Goal: Task Accomplishment & Management: Use online tool/utility

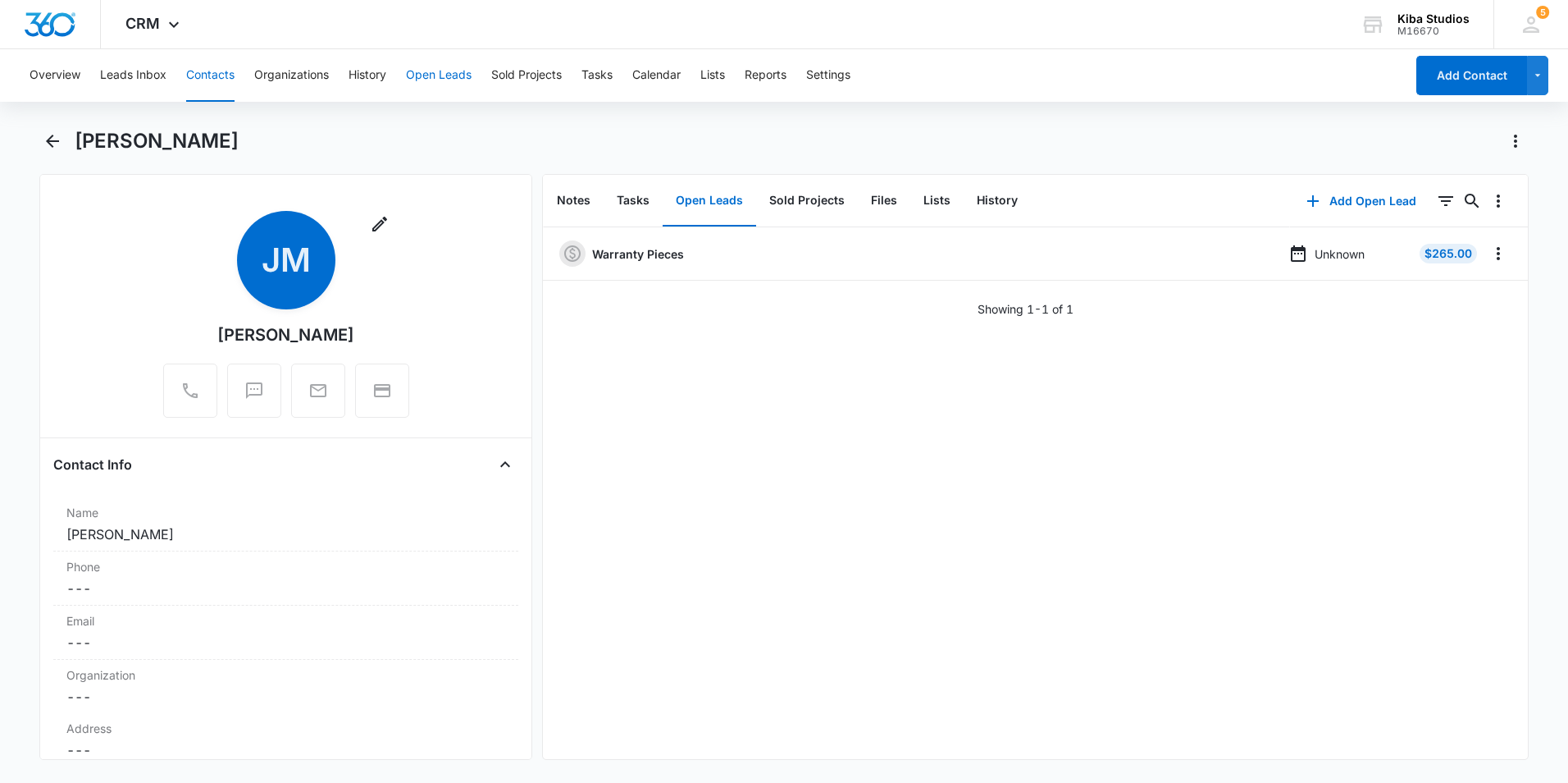
click at [429, 80] on button "Open Leads" at bounding box center [438, 75] width 66 height 52
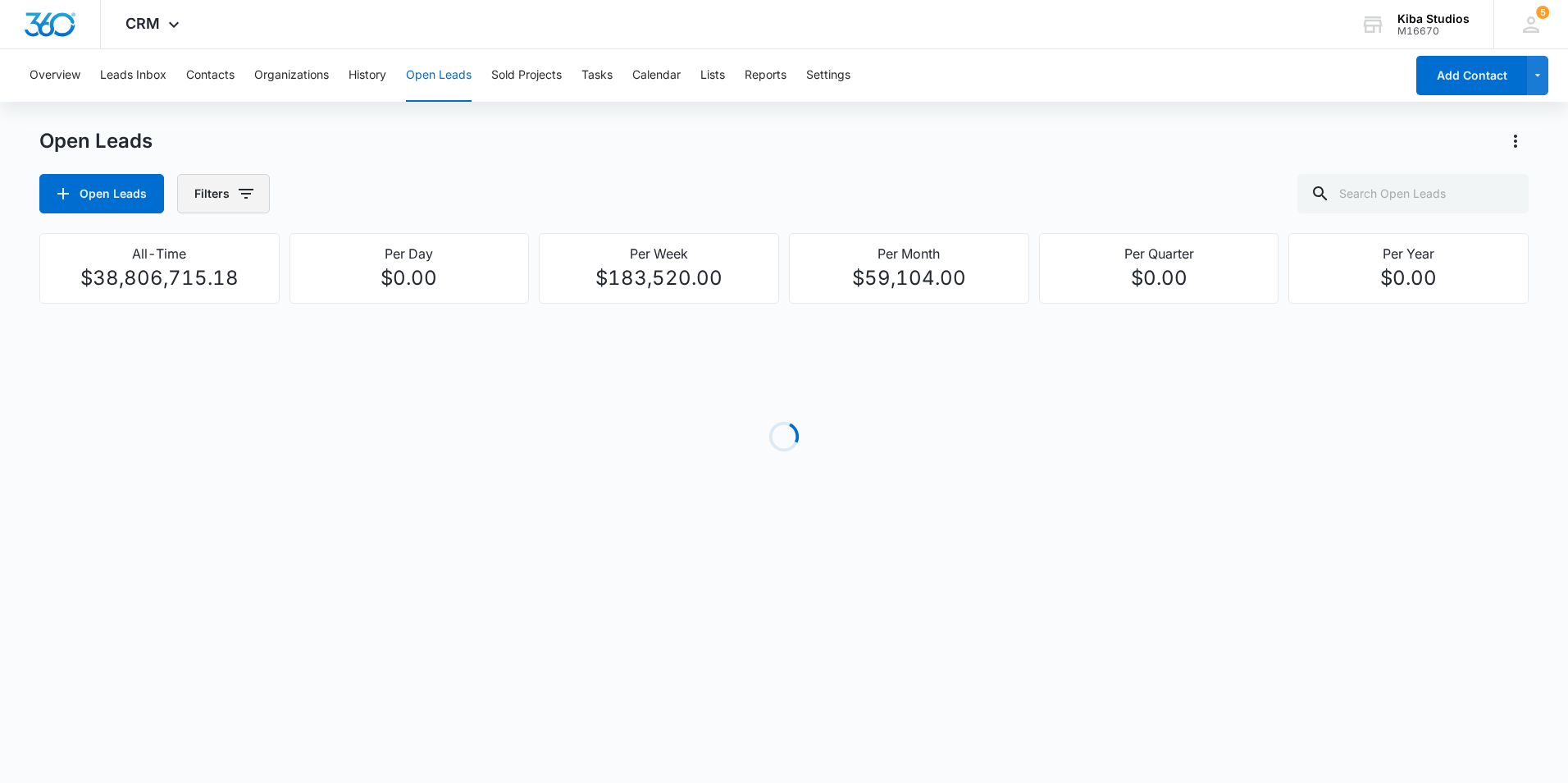
click at [245, 197] on icon "button" at bounding box center [245, 194] width 15 height 10
click at [370, 293] on icon "Show Assigned To filters" at bounding box center [372, 295] width 4 height 8
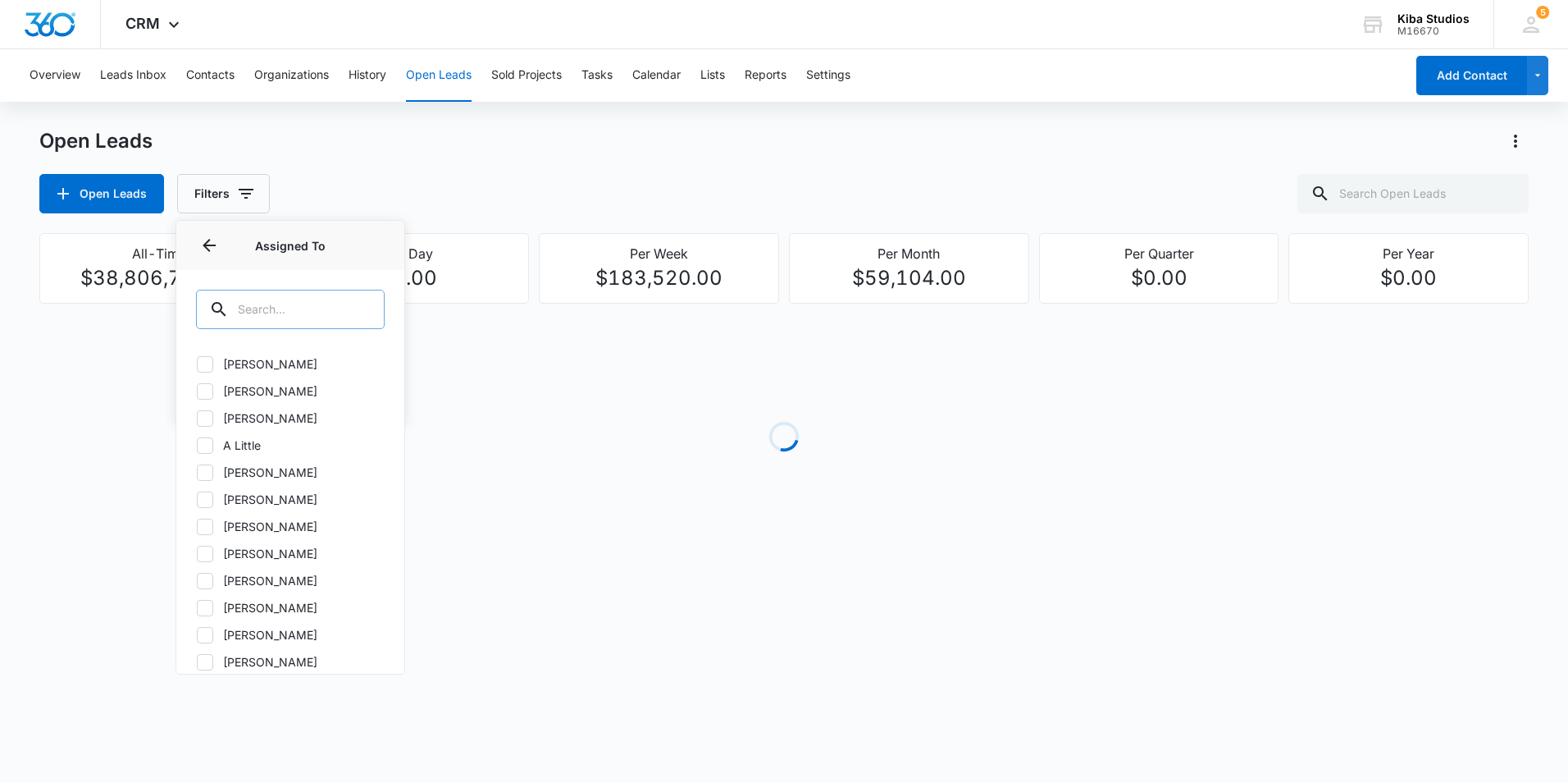
click at [305, 300] on input "text" at bounding box center [291, 309] width 189 height 39
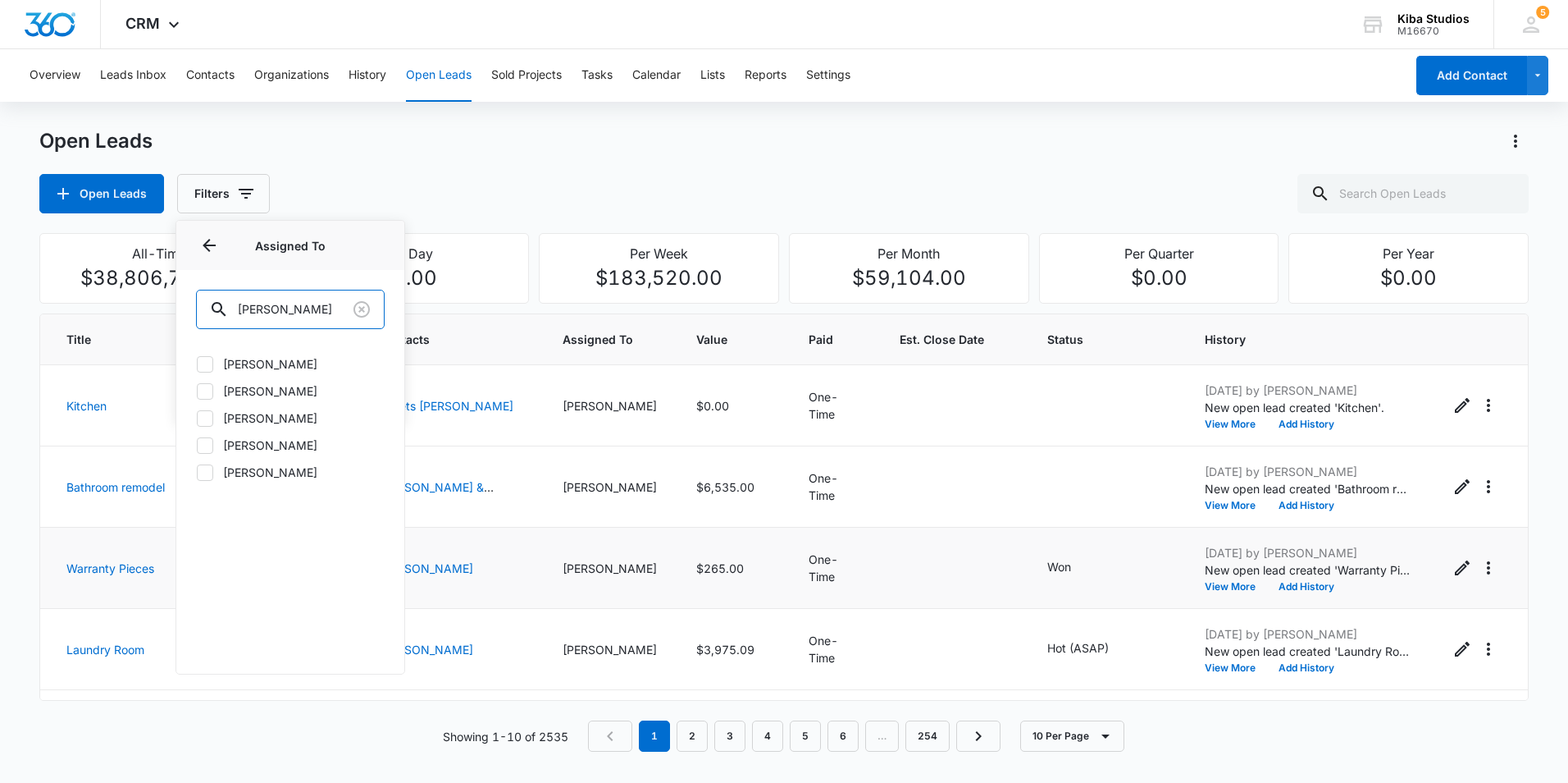
type input "[PERSON_NAME]"
click at [202, 364] on icon at bounding box center [205, 363] width 10 height 7
click at [197, 364] on input "[PERSON_NAME]" at bounding box center [196, 363] width 1 height 1
checkbox input "true"
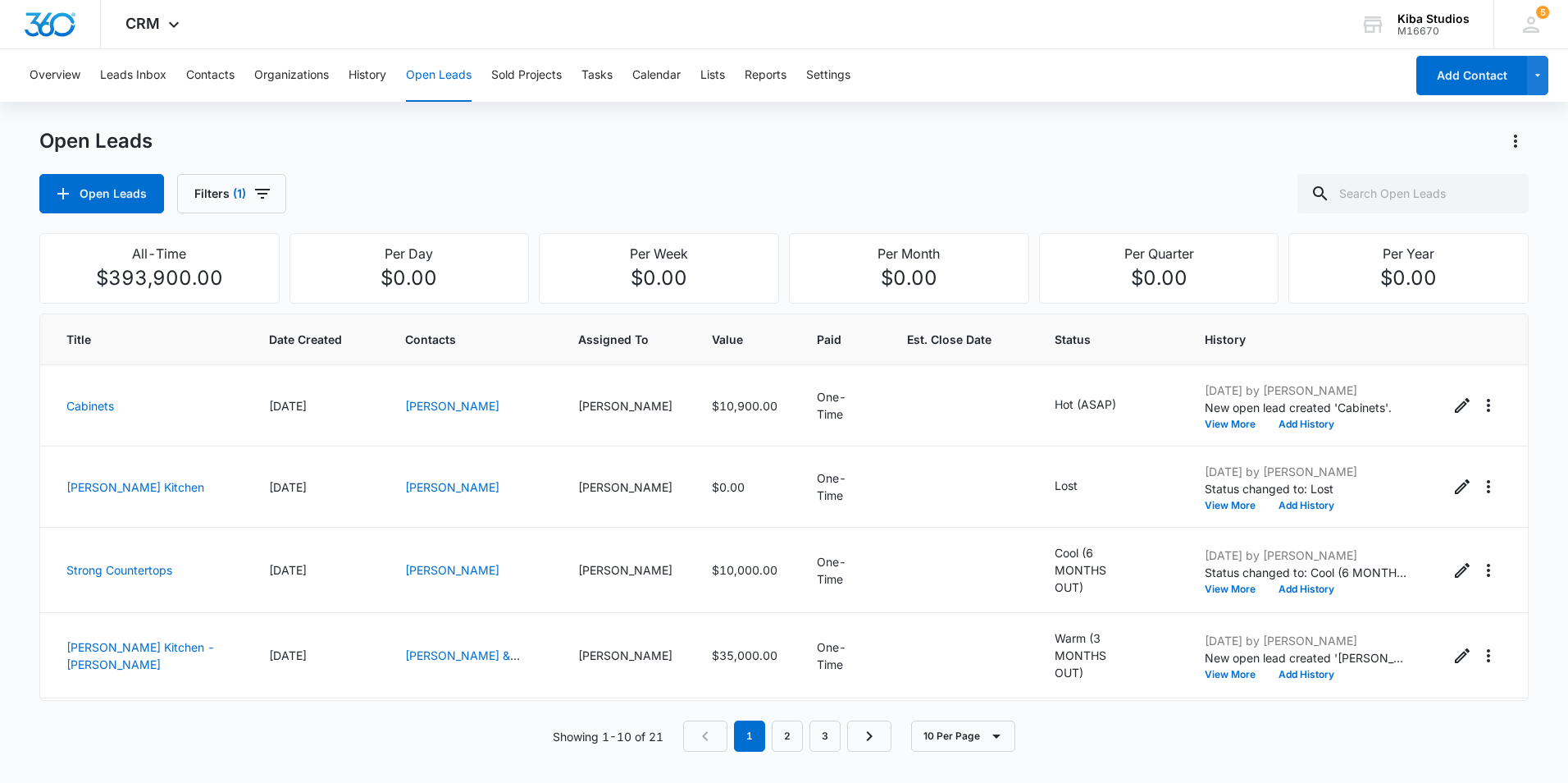
click at [692, 140] on div "Open Leads" at bounding box center [784, 141] width 1489 height 27
click at [1513, 140] on icon "Actions" at bounding box center [1516, 141] width 20 height 20
click at [1474, 214] on div "Export Open Leads" at bounding box center [1422, 212] width 134 height 12
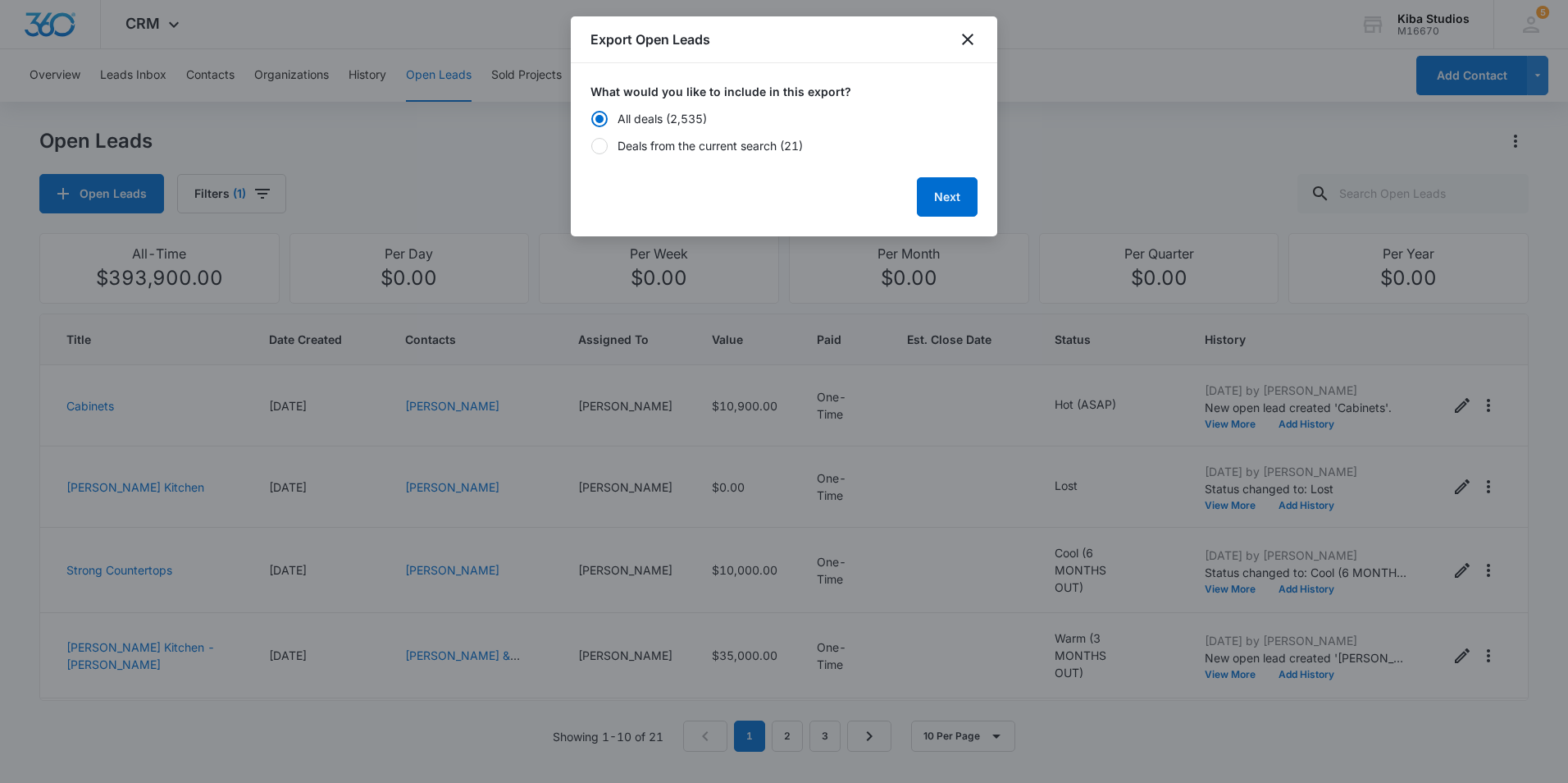
click at [724, 148] on div "Deals from the current search (21)" at bounding box center [710, 145] width 185 height 17
click at [591, 146] on input "Deals from the current search (21)" at bounding box center [591, 145] width 1 height 1
radio input "false"
radio input "true"
click at [945, 184] on button "Next" at bounding box center [947, 197] width 61 height 39
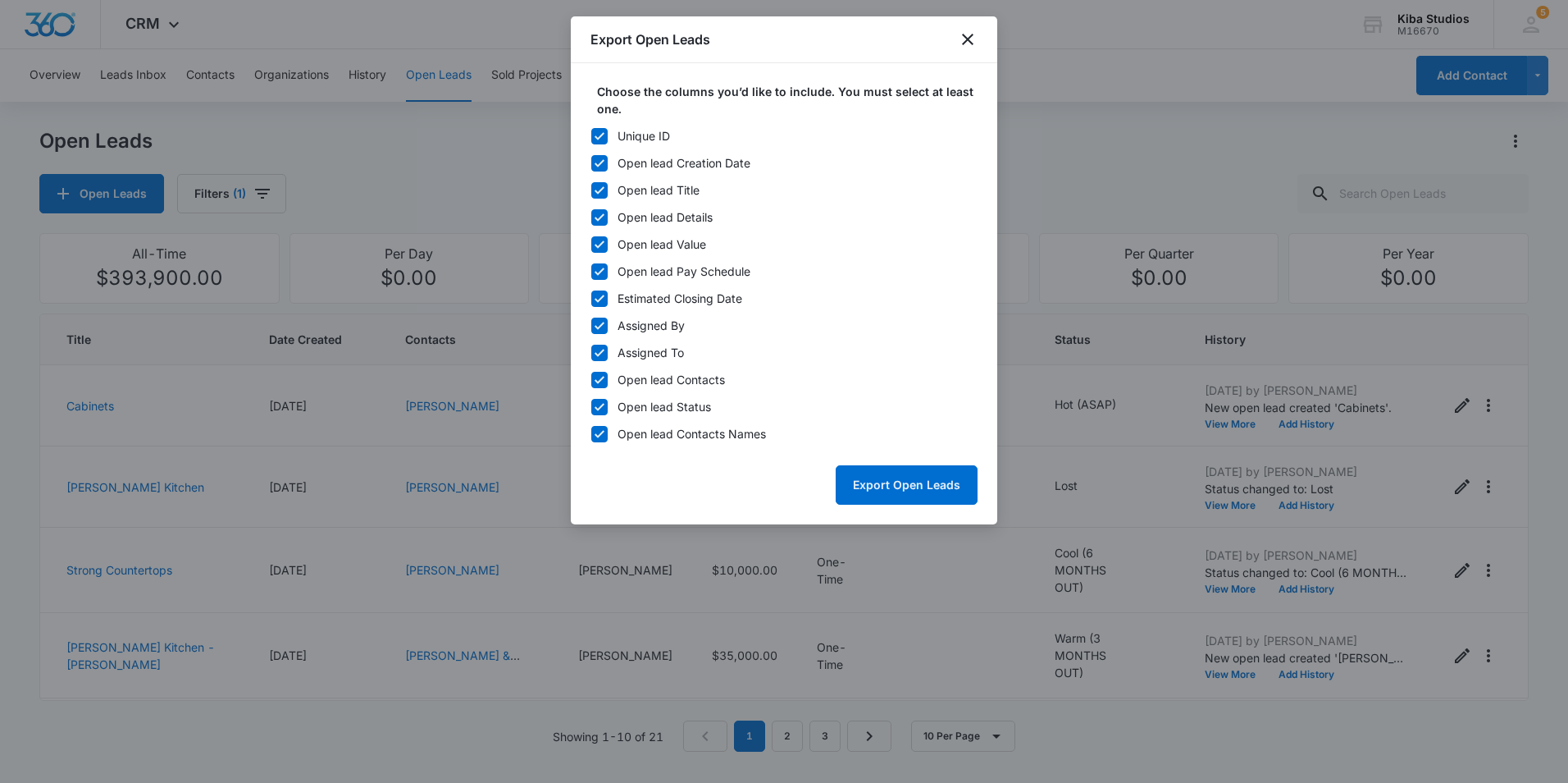
click at [598, 139] on icon at bounding box center [600, 135] width 10 height 7
click at [591, 136] on input "Unique ID" at bounding box center [591, 135] width 1 height 1
checkbox input "false"
click at [594, 320] on icon at bounding box center [599, 325] width 15 height 15
click at [591, 325] on input "Assigned By" at bounding box center [591, 325] width 1 height 1
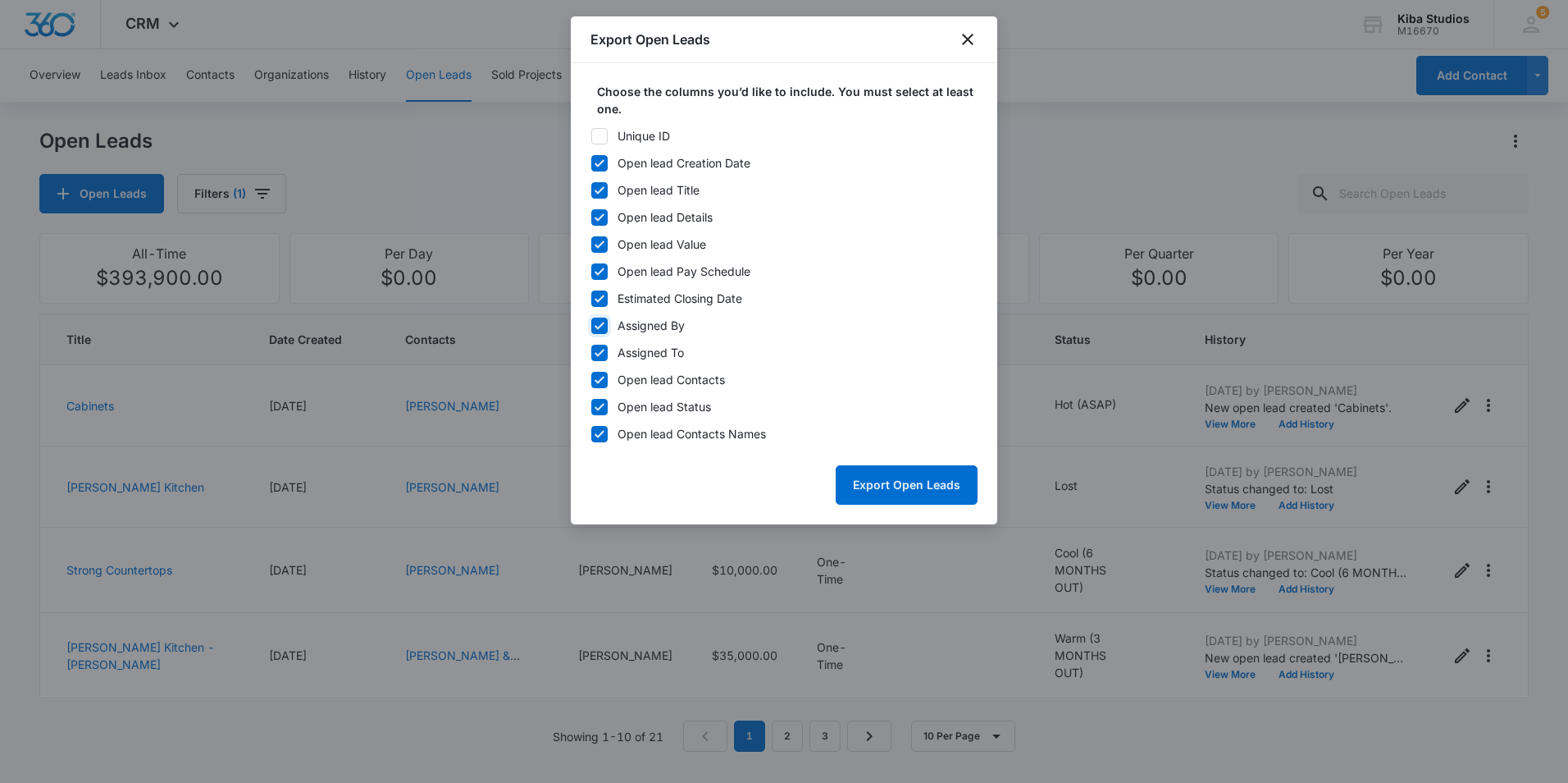
checkbox input "false"
click at [598, 352] on icon at bounding box center [599, 353] width 15 height 15
click at [591, 352] on input "Assigned To" at bounding box center [591, 352] width 1 height 1
checkbox input "false"
click at [600, 385] on icon at bounding box center [599, 379] width 15 height 15
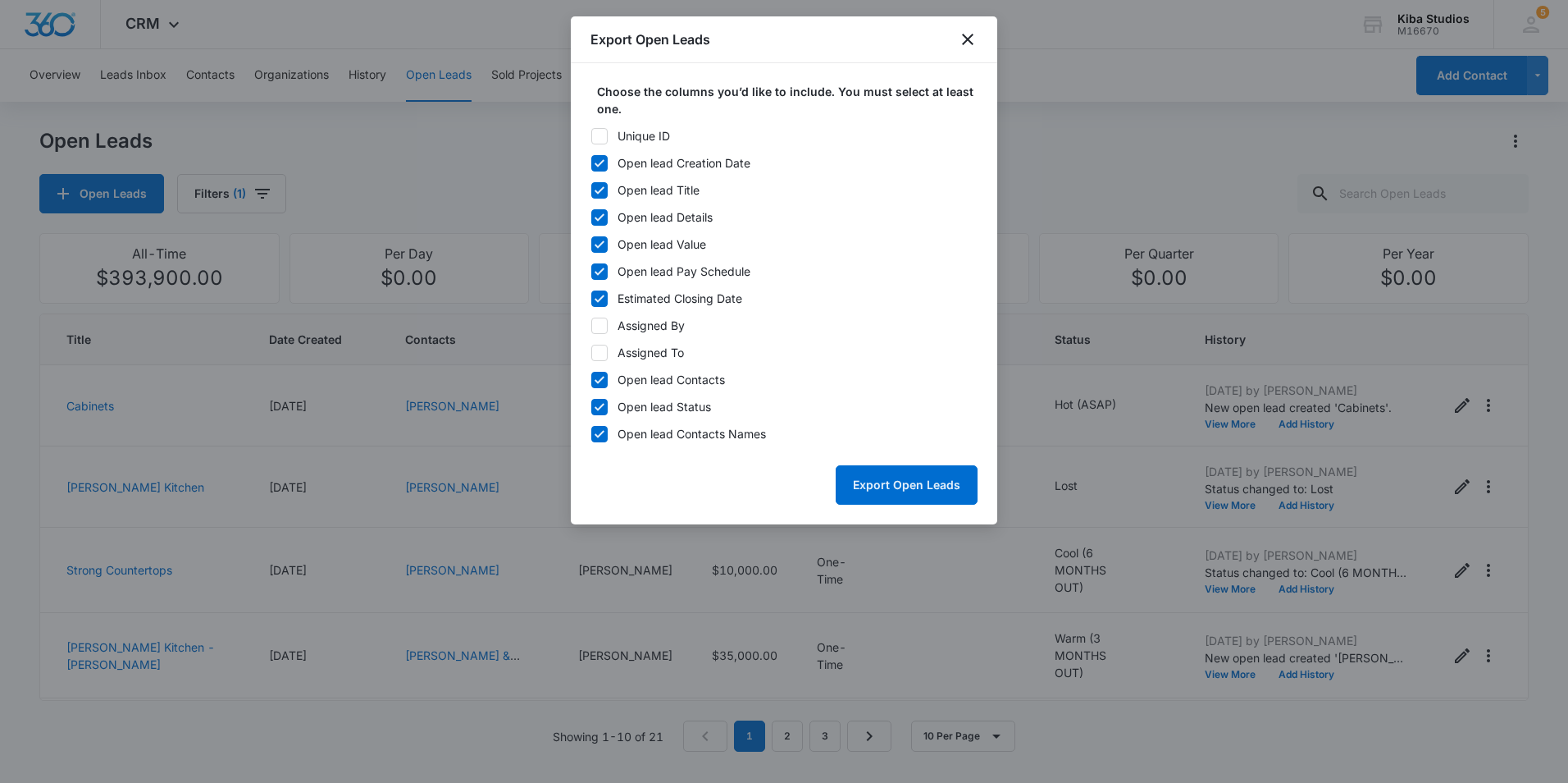
click at [591, 380] on input "Open lead Contacts" at bounding box center [591, 379] width 1 height 1
checkbox input "false"
click at [866, 488] on button "Export Open Leads" at bounding box center [907, 485] width 142 height 39
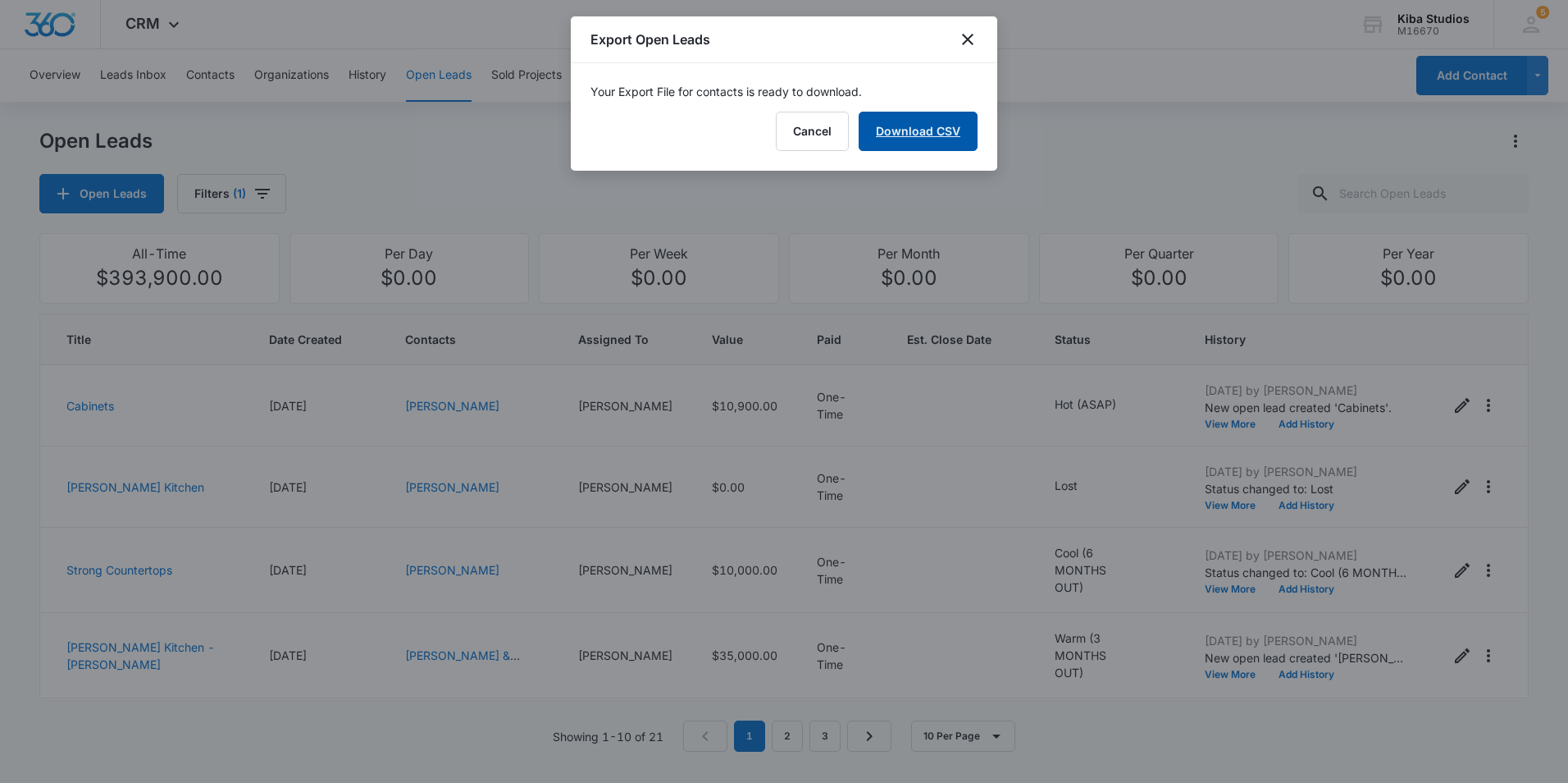
click at [958, 120] on link "Download CSV" at bounding box center [918, 131] width 119 height 39
drag, startPoint x: 970, startPoint y: 36, endPoint x: 1015, endPoint y: 40, distance: 45.2
click at [970, 36] on icon "close" at bounding box center [968, 39] width 12 height 12
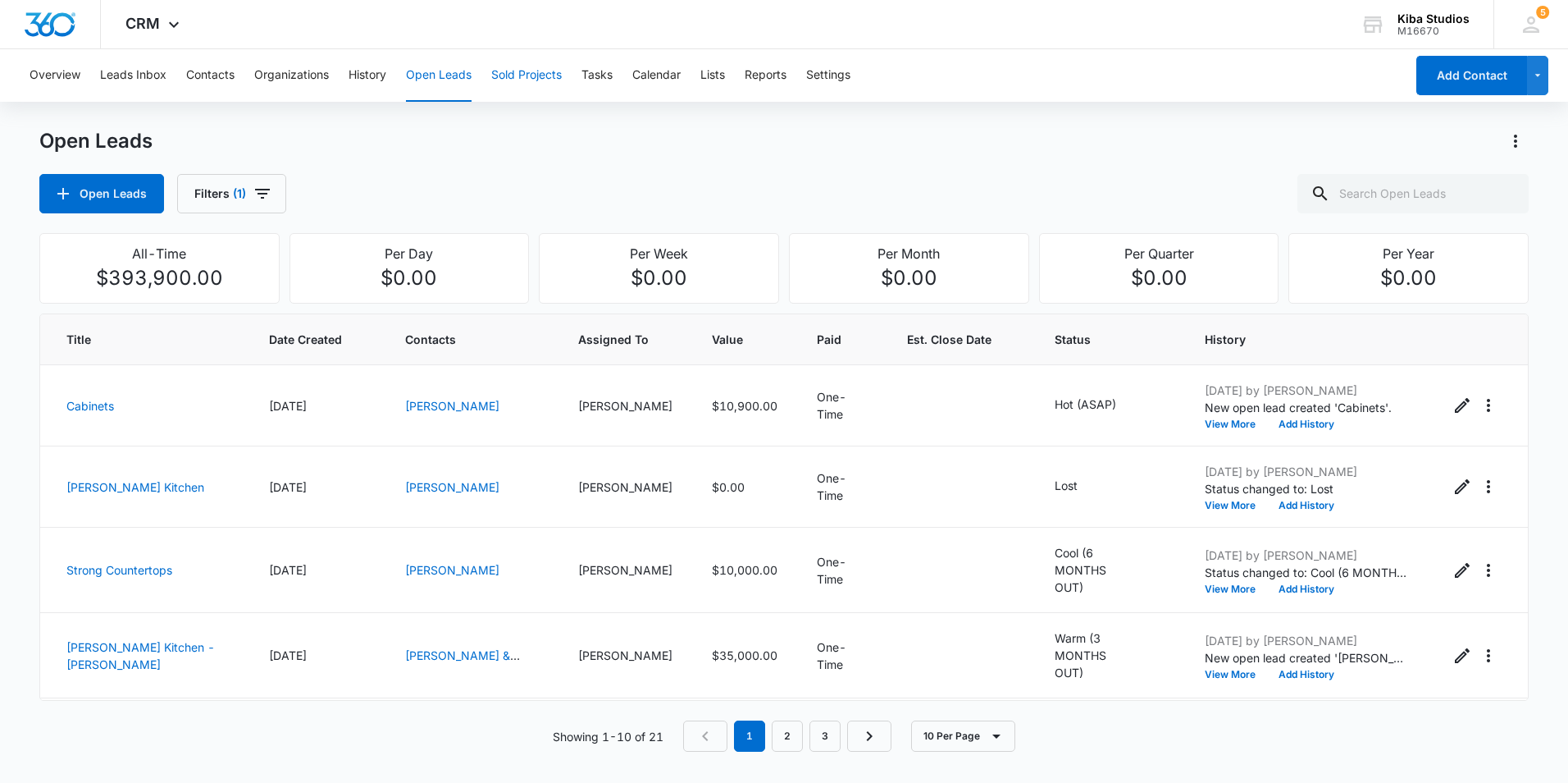
click at [529, 86] on button "Sold Projects" at bounding box center [527, 75] width 71 height 52
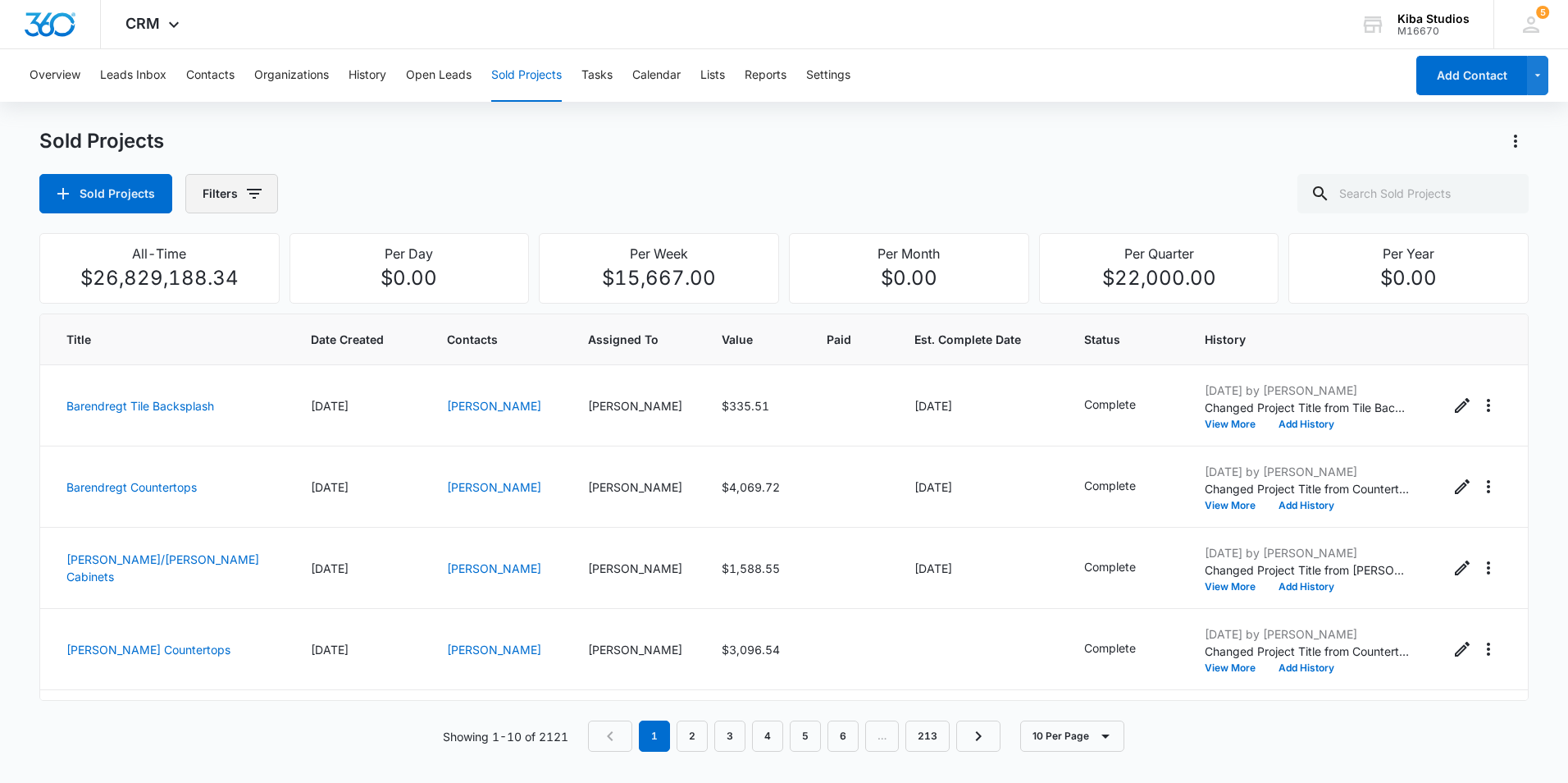
click at [248, 189] on icon "button" at bounding box center [254, 194] width 15 height 10
click at [385, 301] on icon "Show Assigned To filters" at bounding box center [379, 296] width 20 height 20
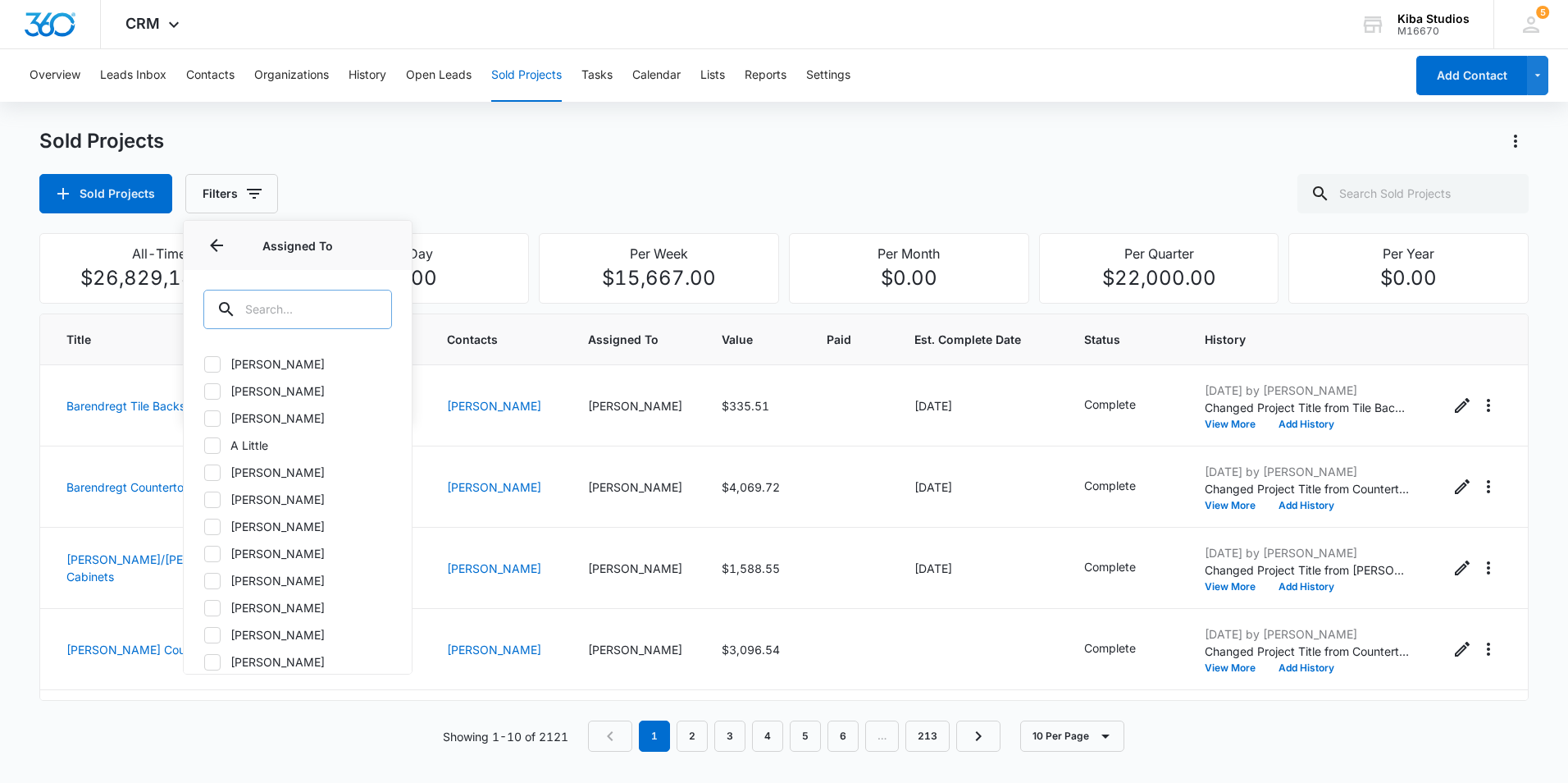
click at [303, 315] on input "text" at bounding box center [298, 309] width 189 height 39
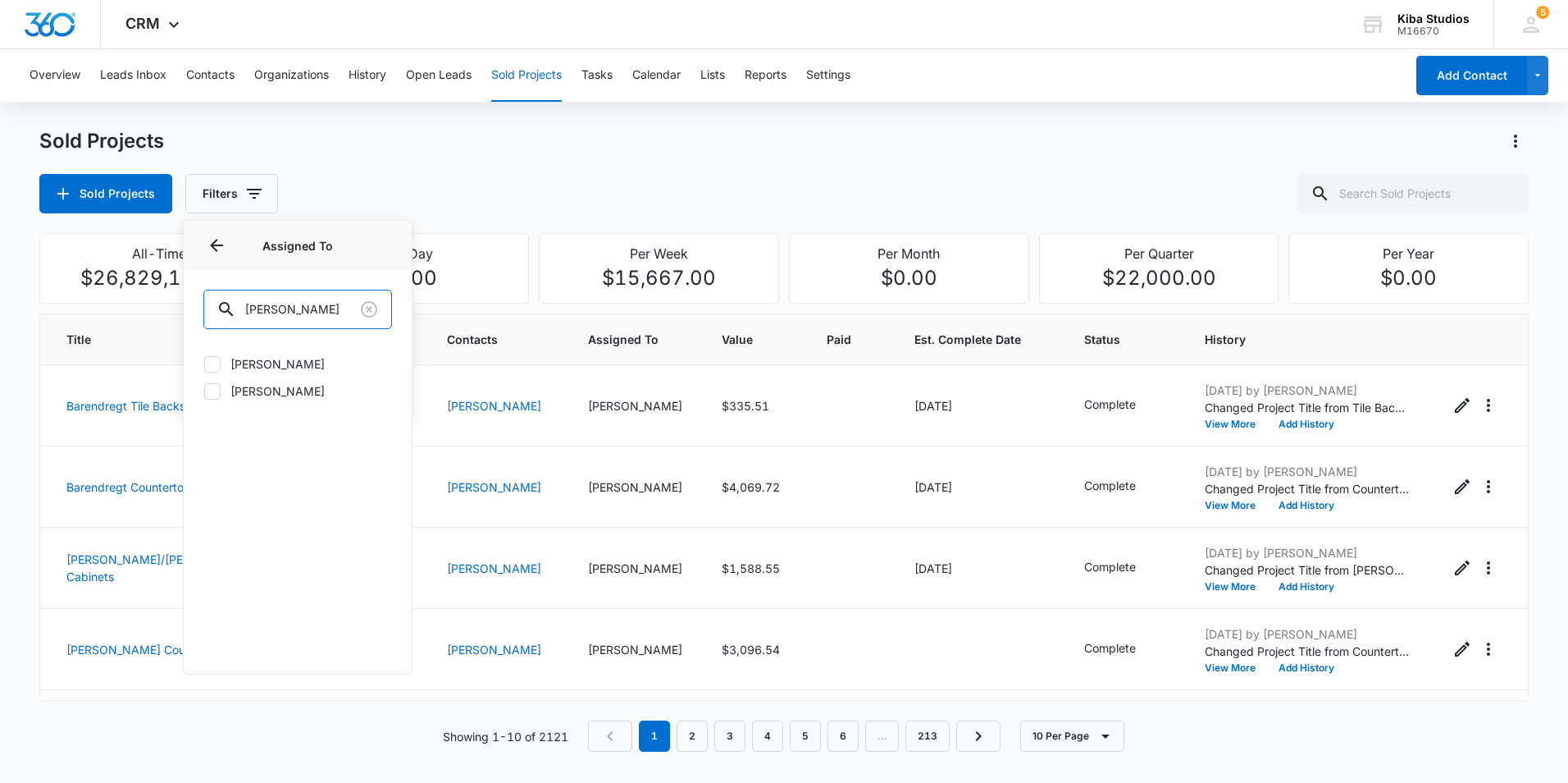
type input "[PERSON_NAME]"
click at [212, 365] on icon at bounding box center [213, 363] width 10 height 7
click at [204, 364] on input "[PERSON_NAME]" at bounding box center [204, 363] width 1 height 1
checkbox input "true"
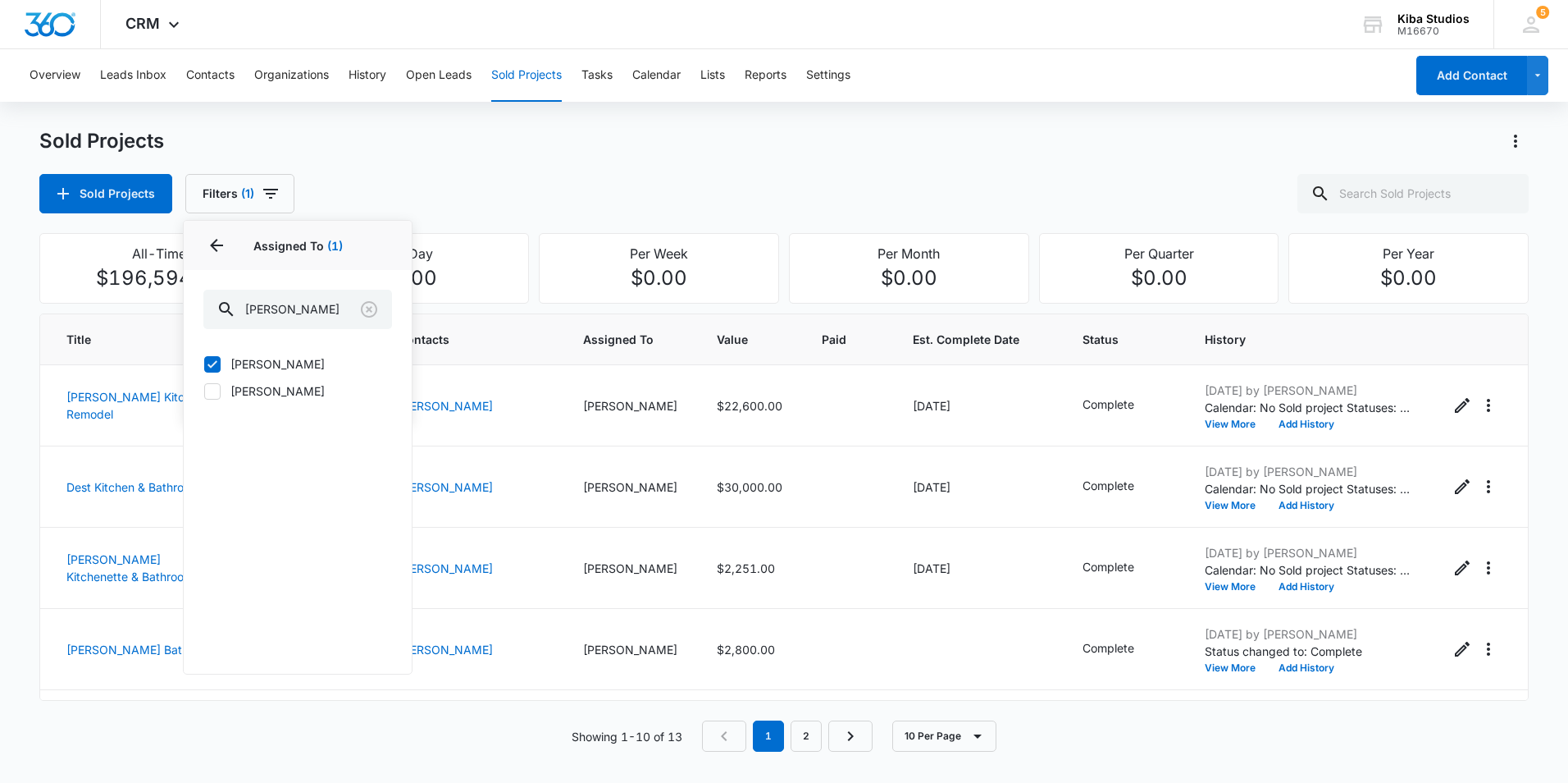
click at [506, 189] on div "Sold Projects Filters (1) Assigned By Assigned To 1 Assigned To (1) [PERSON_NAM…" at bounding box center [784, 194] width 1489 height 39
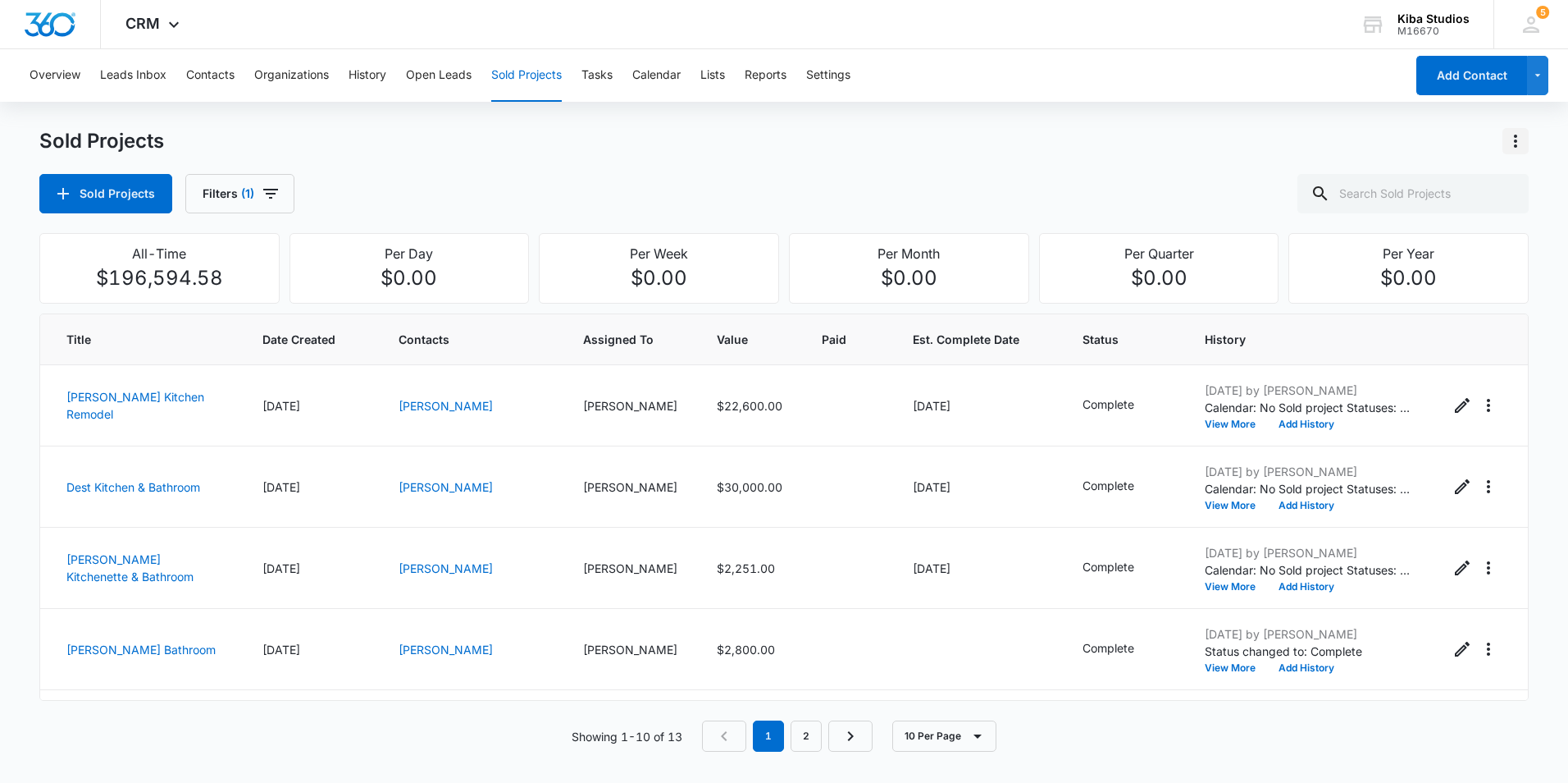
click at [1519, 137] on icon "Actions" at bounding box center [1516, 141] width 20 height 20
click at [1479, 204] on button "Export Sold Projects" at bounding box center [1429, 211] width 198 height 25
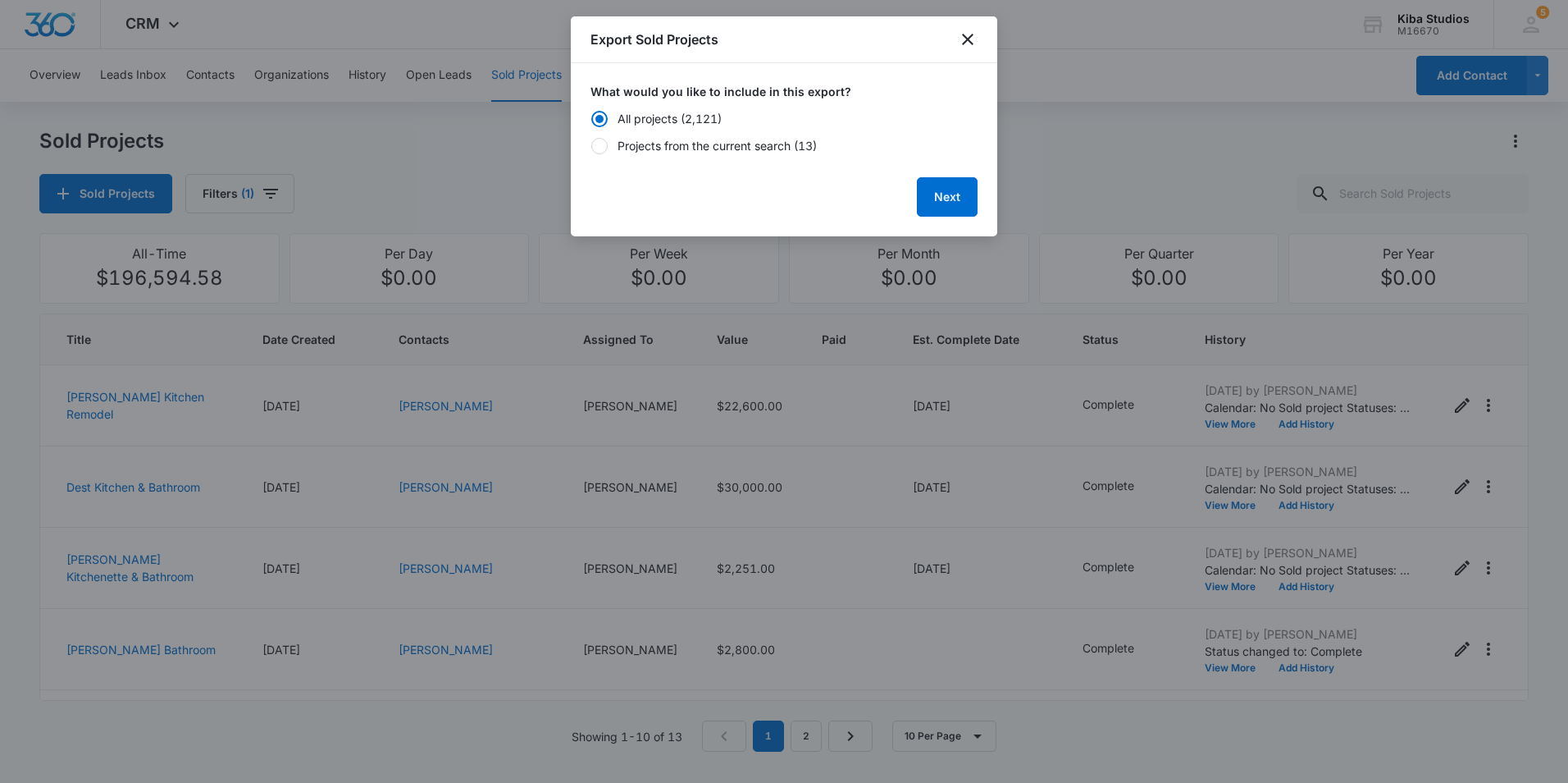
click at [631, 144] on div "Projects from the current search (13)" at bounding box center [717, 145] width 199 height 17
click at [591, 145] on input "Projects from the current search (13)" at bounding box center [591, 145] width 1 height 1
radio input "false"
radio input "true"
click at [958, 196] on button "Next" at bounding box center [947, 197] width 61 height 39
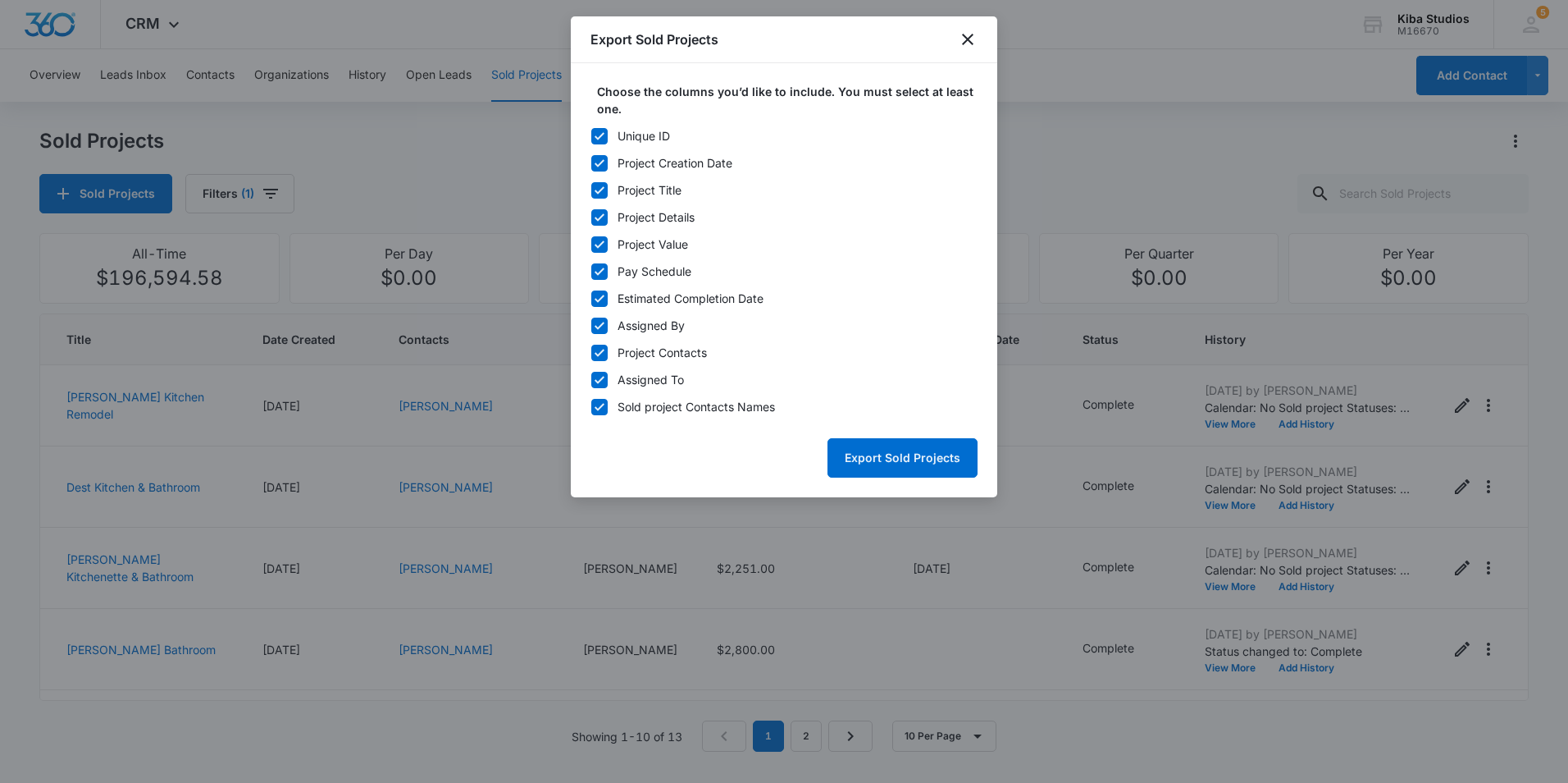
click at [600, 133] on icon at bounding box center [599, 136] width 15 height 15
click at [591, 135] on input "Unique ID" at bounding box center [591, 135] width 1 height 1
checkbox input "false"
click at [601, 321] on icon at bounding box center [599, 325] width 15 height 15
click at [591, 325] on input "Assigned By" at bounding box center [591, 325] width 1 height 1
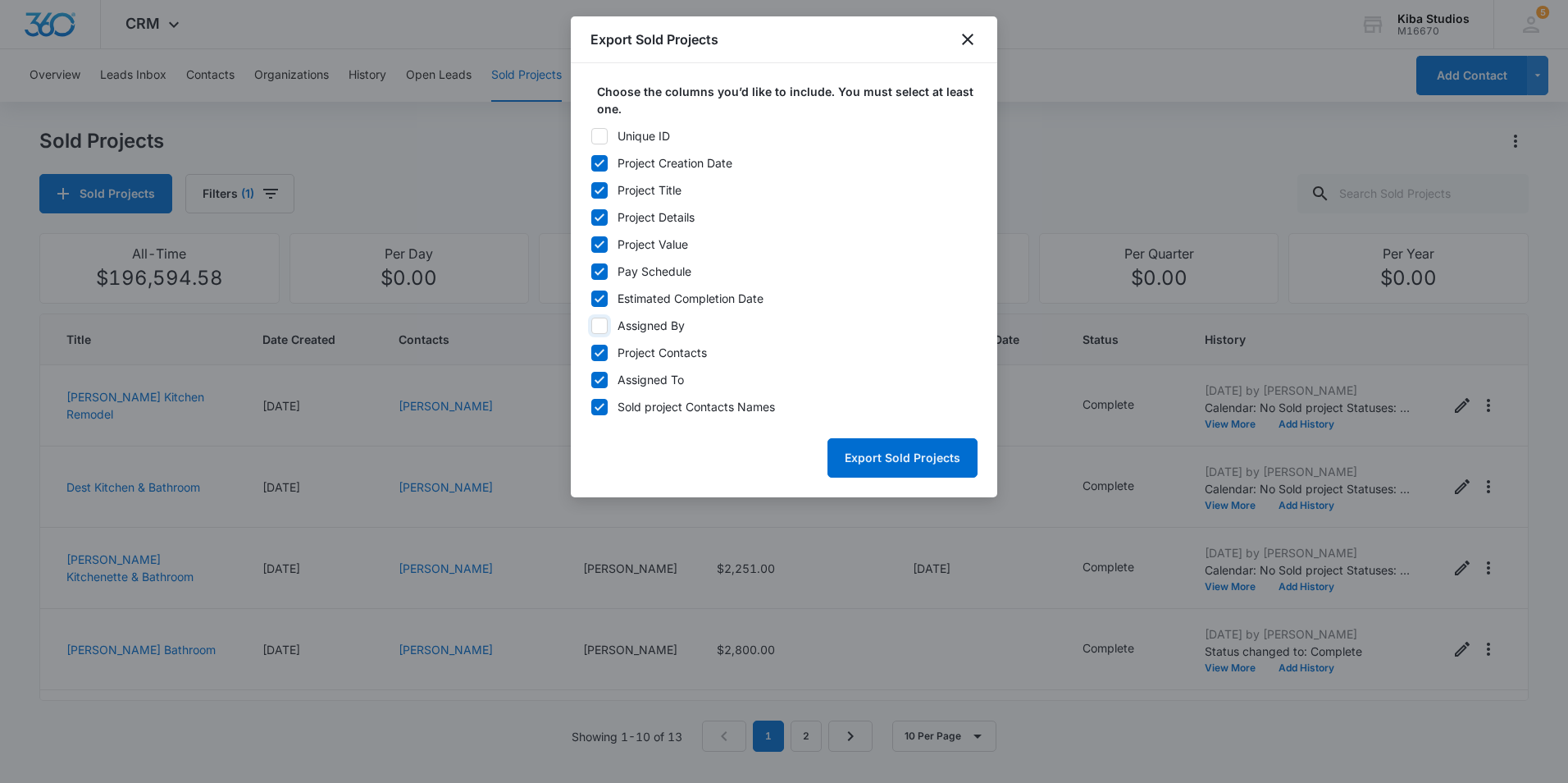
checkbox input "false"
click at [602, 356] on icon at bounding box center [599, 353] width 15 height 15
click at [591, 353] on input "Project Contacts" at bounding box center [591, 352] width 1 height 1
checkbox input "false"
click at [600, 377] on icon at bounding box center [599, 379] width 15 height 15
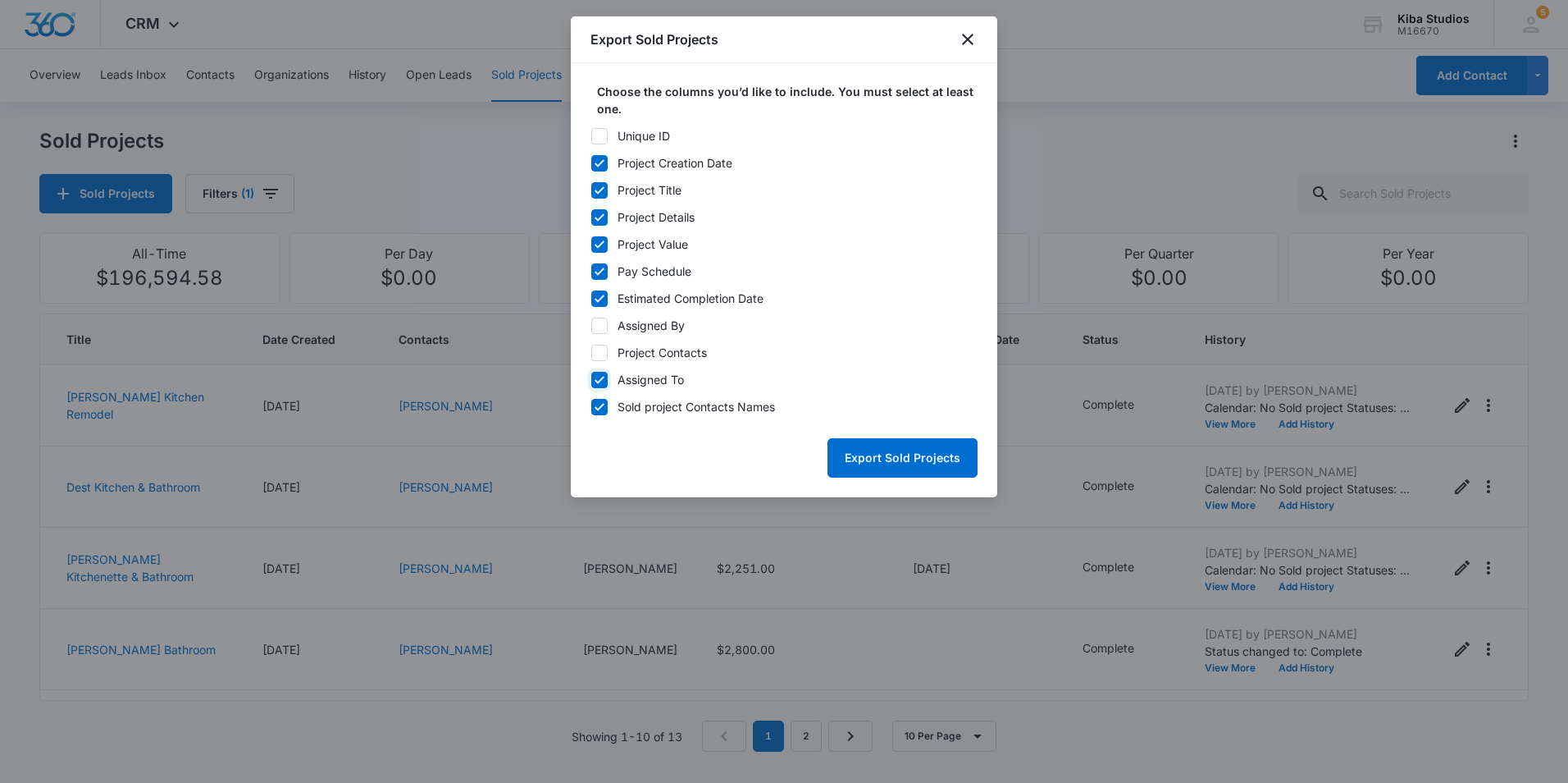
click at [591, 379] on input "Assigned To" at bounding box center [591, 379] width 1 height 1
checkbox input "false"
click at [881, 454] on button "Export Sold Projects" at bounding box center [902, 458] width 150 height 39
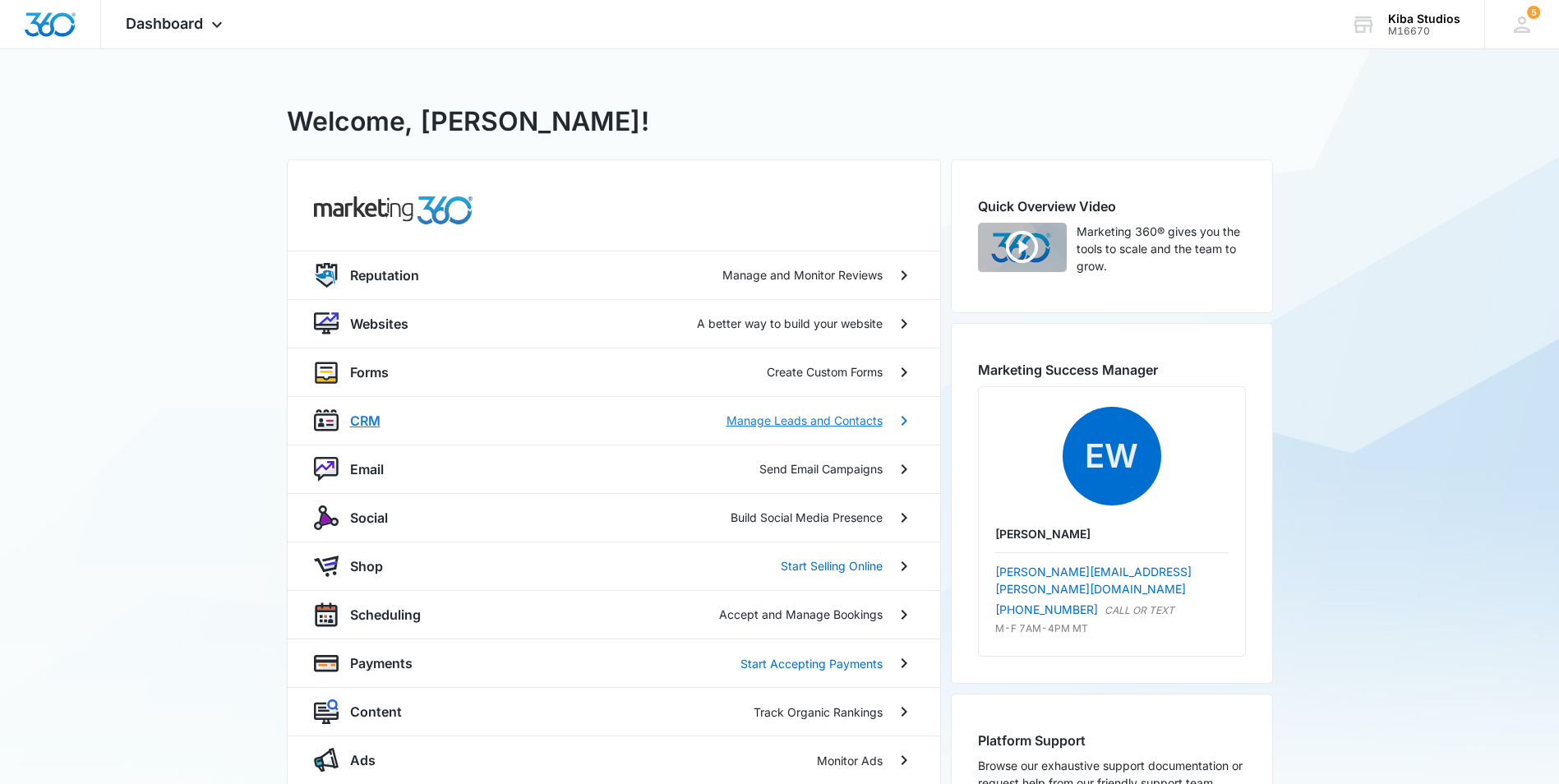
click at [371, 419] on p "CRM" at bounding box center [365, 420] width 31 height 20
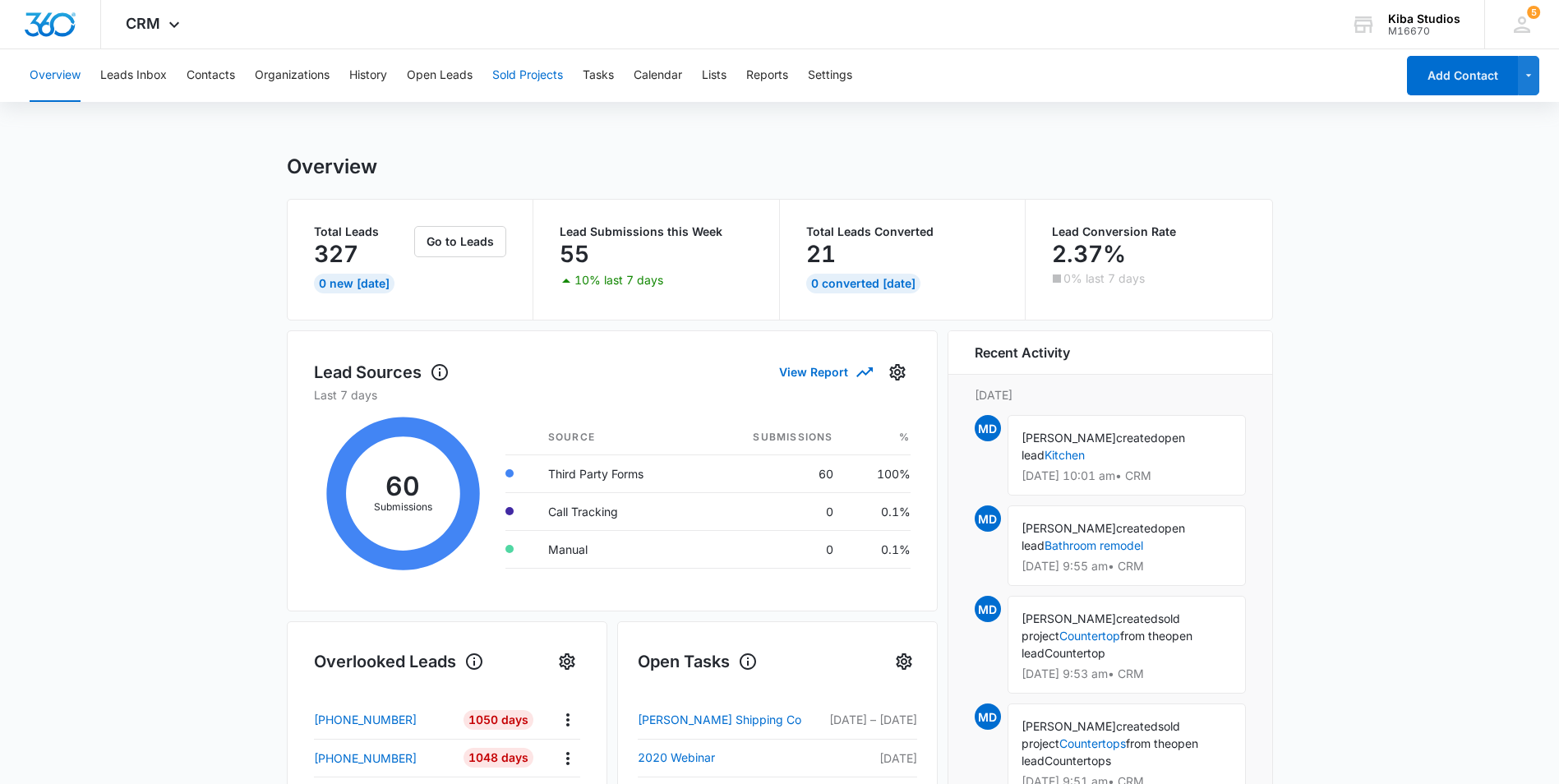
click at [515, 81] on button "Sold Projects" at bounding box center [528, 75] width 71 height 52
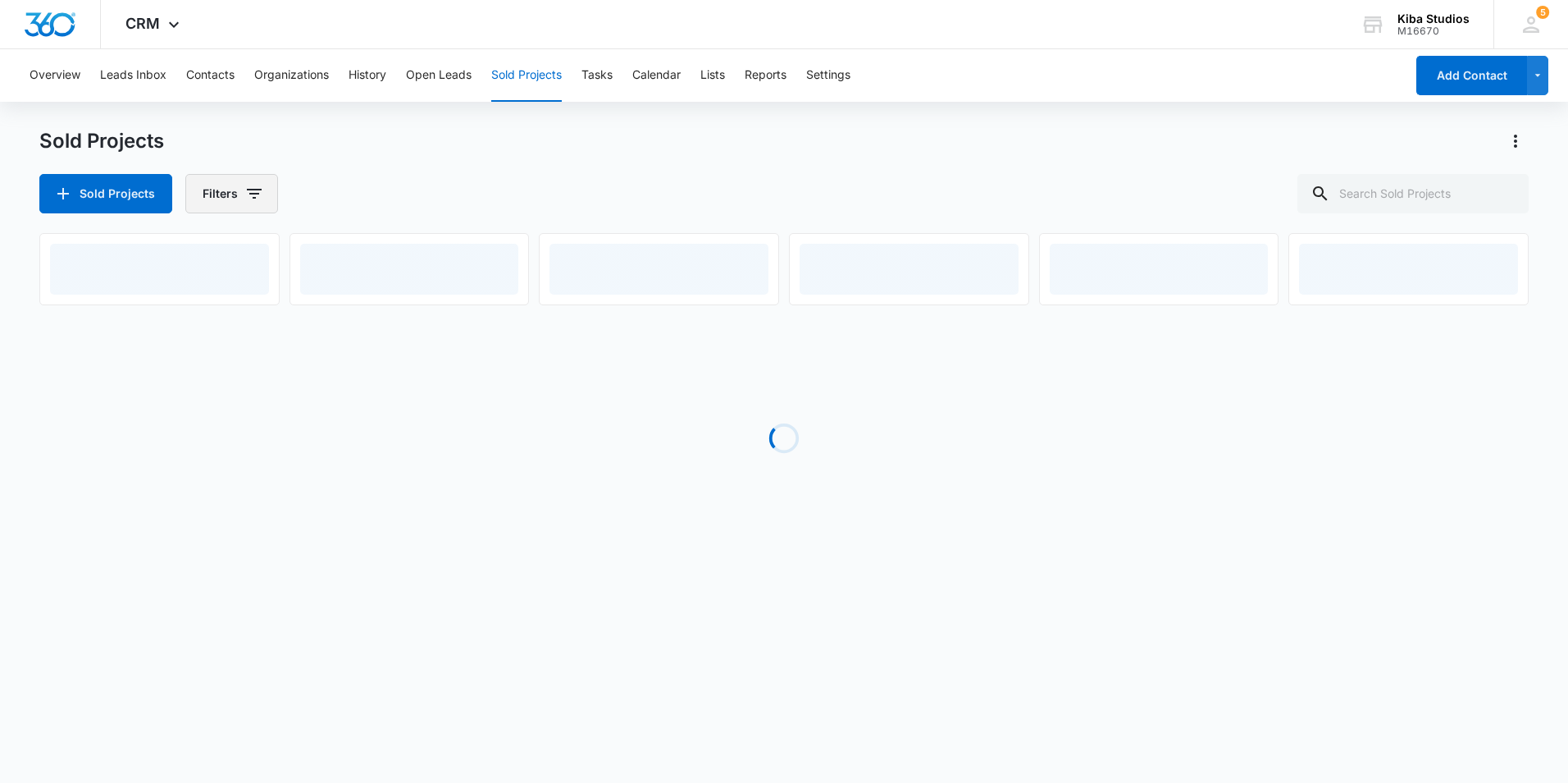
click at [258, 195] on icon "button" at bounding box center [254, 194] width 20 height 20
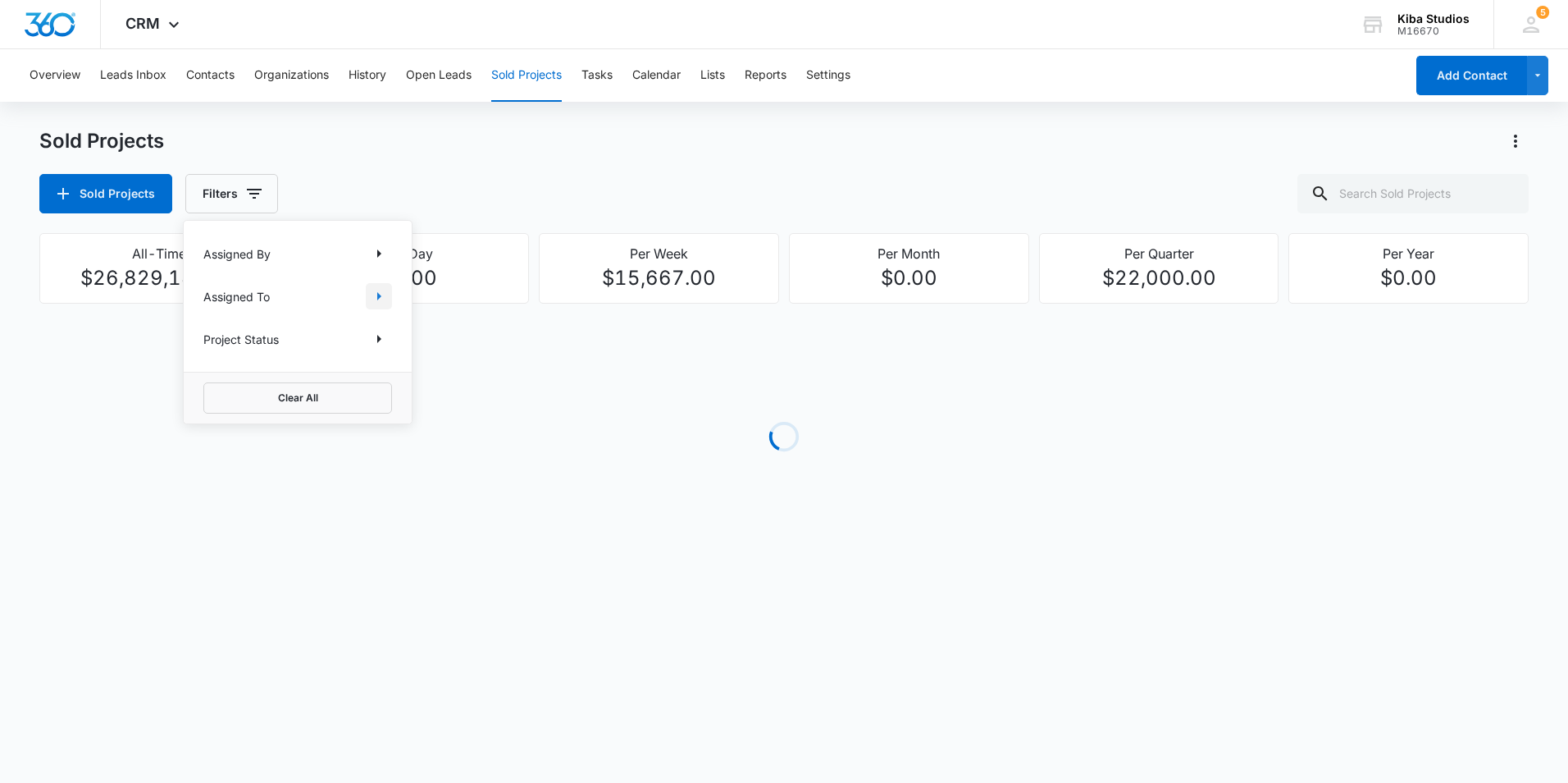
click at [385, 302] on icon "Show Assigned To filters" at bounding box center [379, 296] width 20 height 20
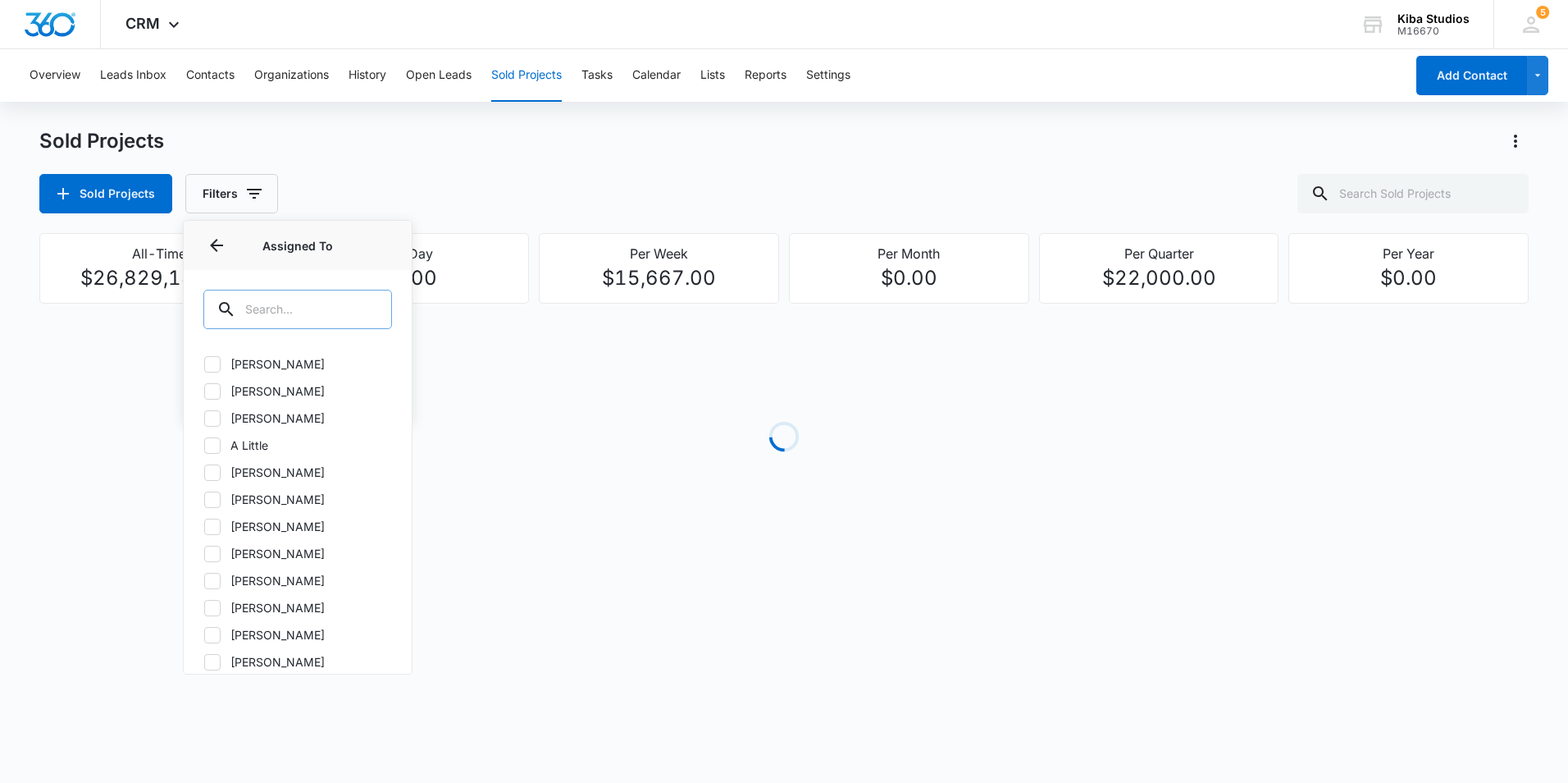
click at [351, 304] on input "text" at bounding box center [298, 309] width 189 height 39
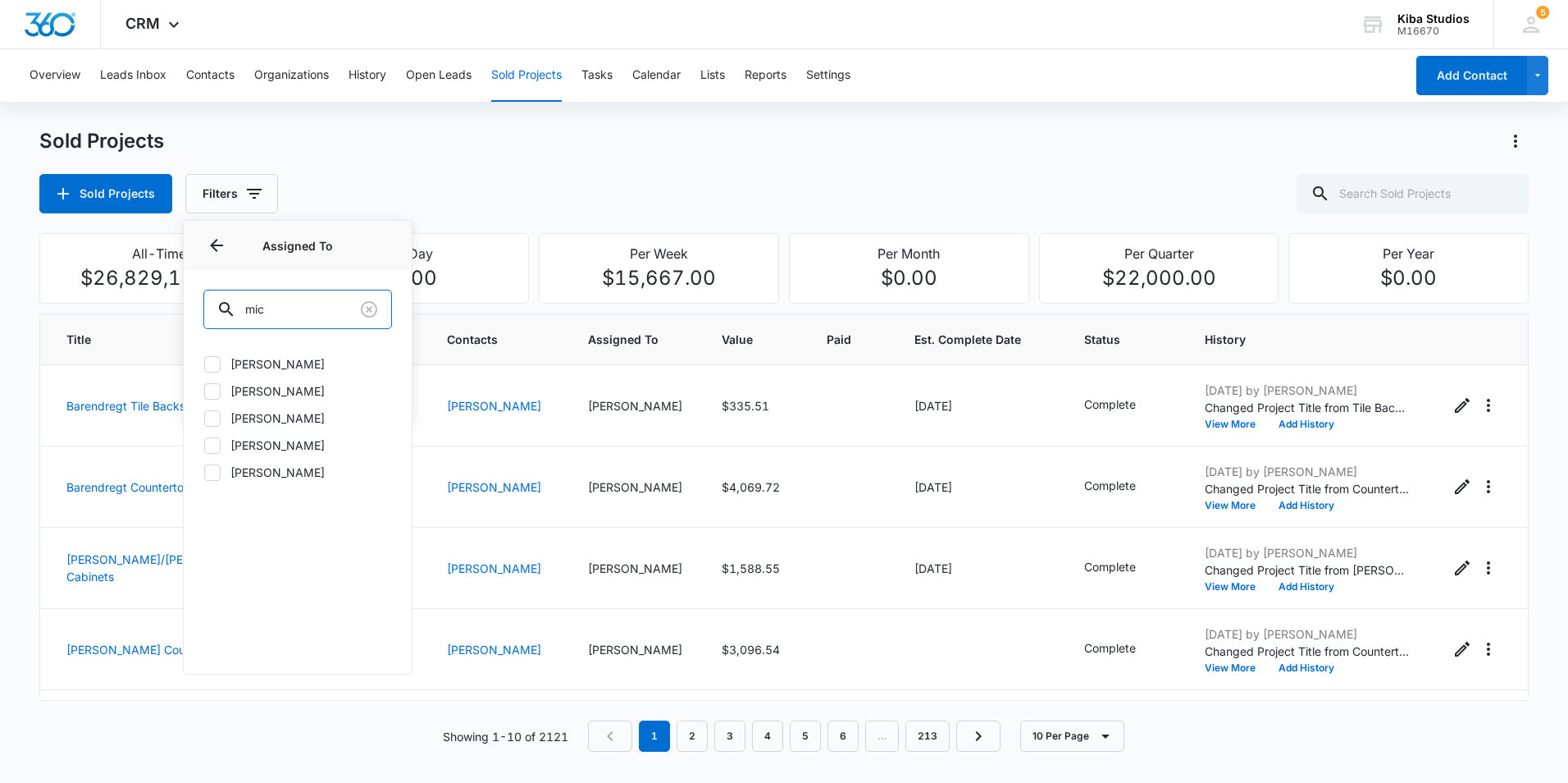
type input "mic"
click at [217, 364] on icon at bounding box center [212, 363] width 15 height 15
click at [204, 364] on input "[PERSON_NAME]" at bounding box center [204, 363] width 1 height 1
checkbox input "true"
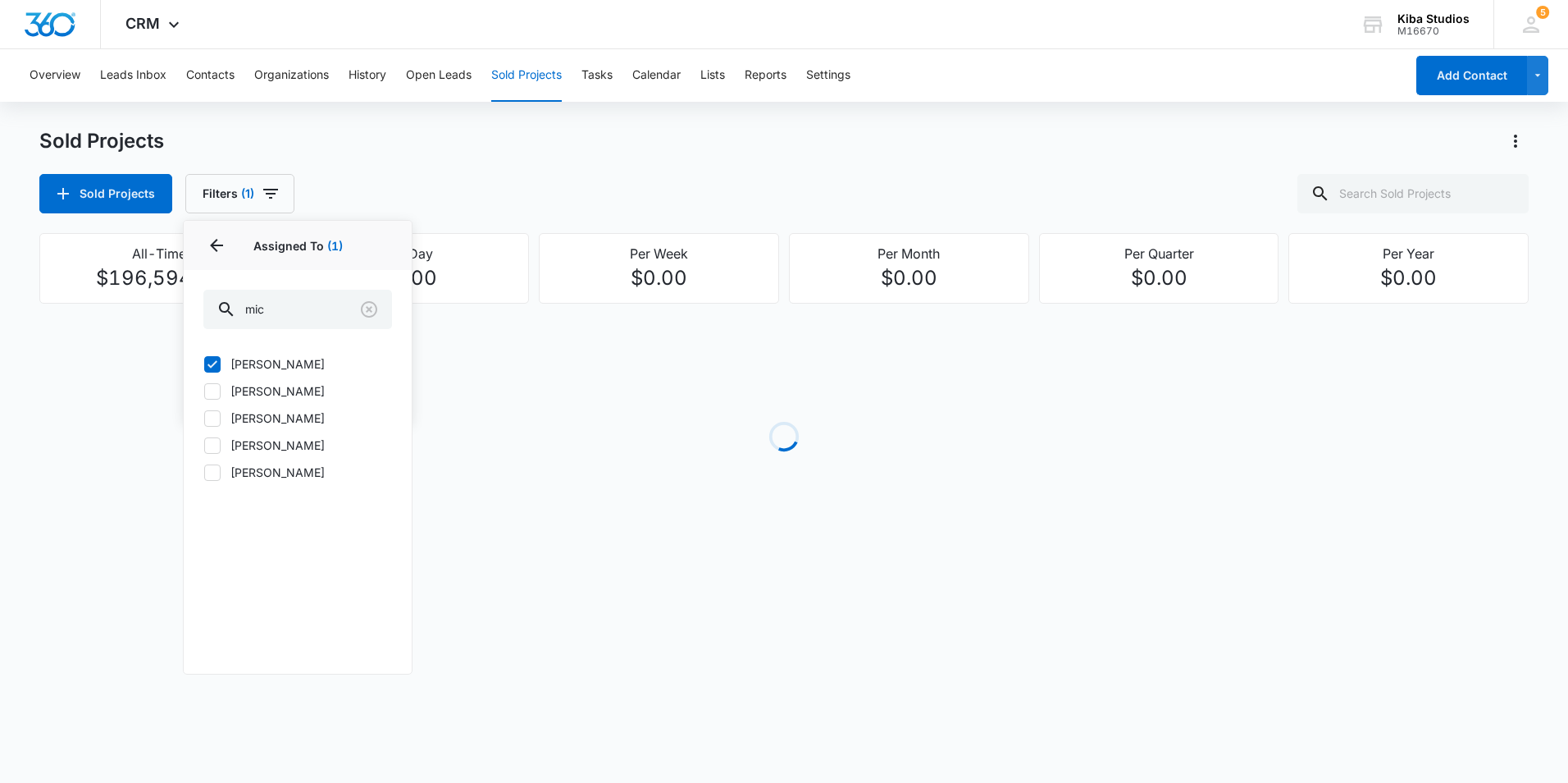
click at [1253, 156] on div "Sold Projects Sold Projects Filters (1) Assigned By Assigned To 1 Assigned To (…" at bounding box center [784, 170] width 1489 height 86
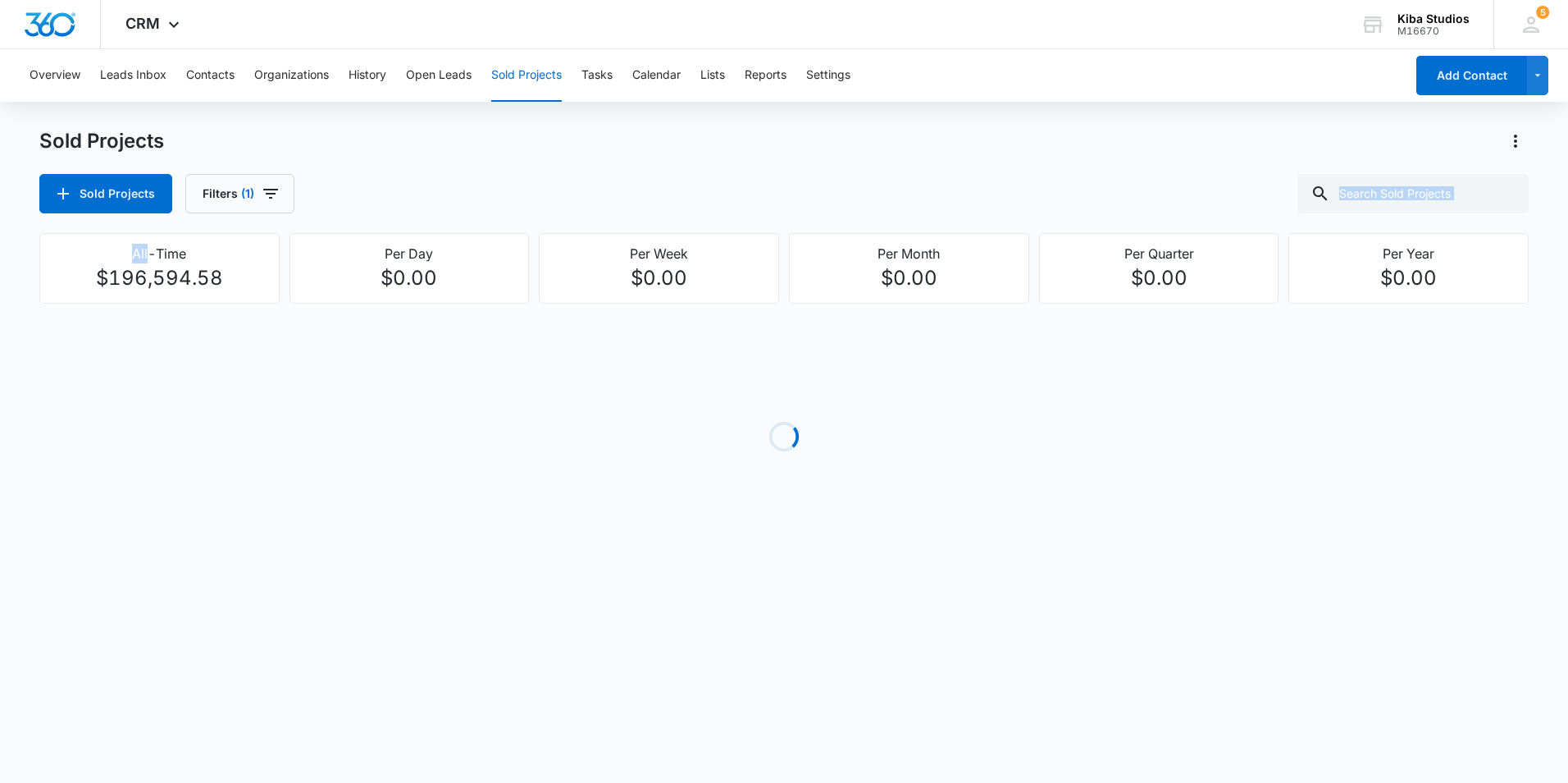
click at [1253, 156] on div "Sold Projects Sold Projects Filters (1)" at bounding box center [784, 170] width 1489 height 86
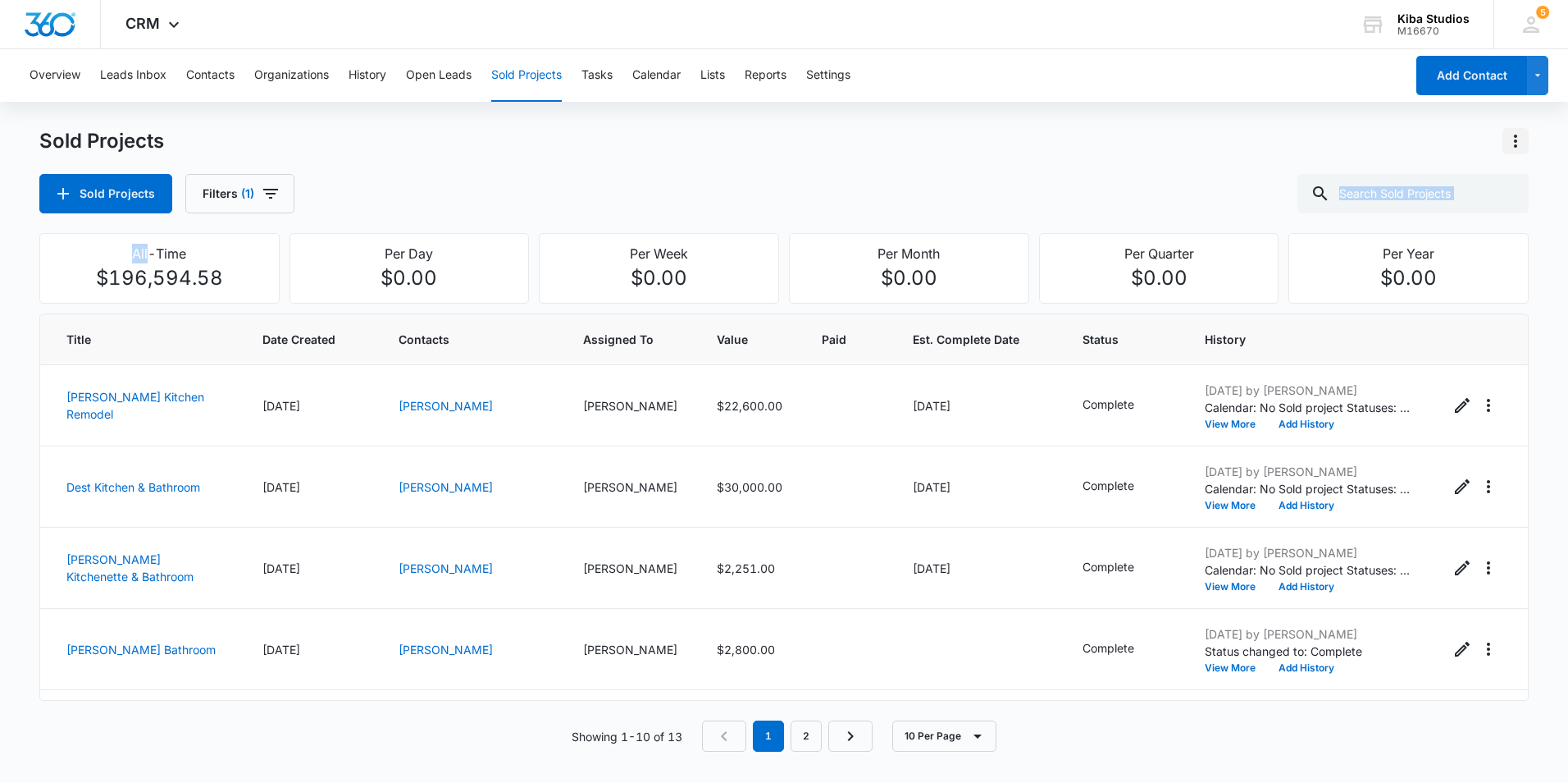
click at [1517, 142] on icon "Actions" at bounding box center [1515, 141] width 3 height 13
click at [1475, 205] on button "Export Sold Projects" at bounding box center [1429, 211] width 198 height 25
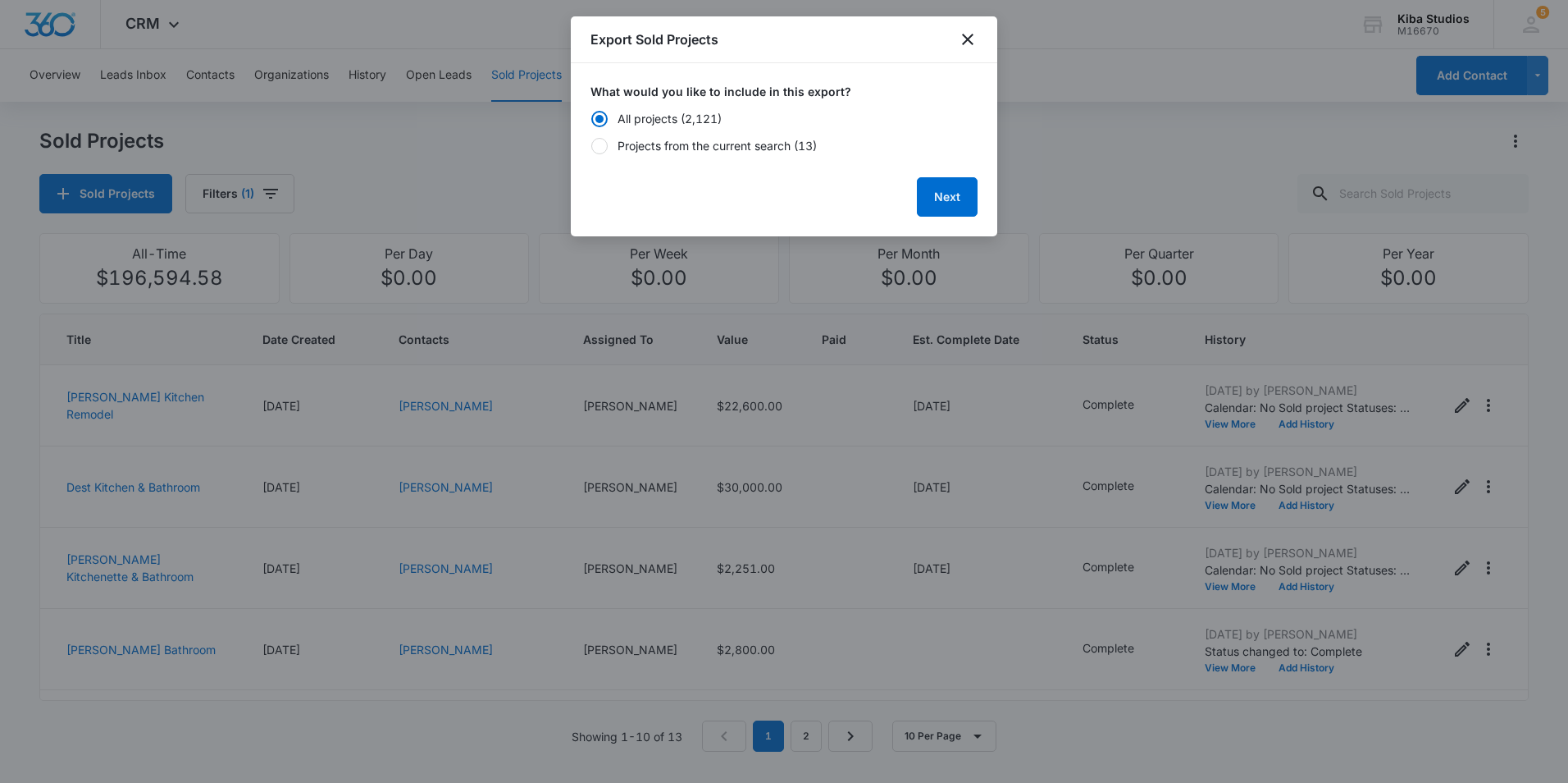
click at [634, 139] on div "Projects from the current search (13)" at bounding box center [717, 145] width 199 height 17
click at [591, 145] on input "Projects from the current search (13)" at bounding box center [591, 145] width 1 height 1
radio input "false"
radio input "true"
click at [951, 201] on button "Next" at bounding box center [947, 197] width 61 height 39
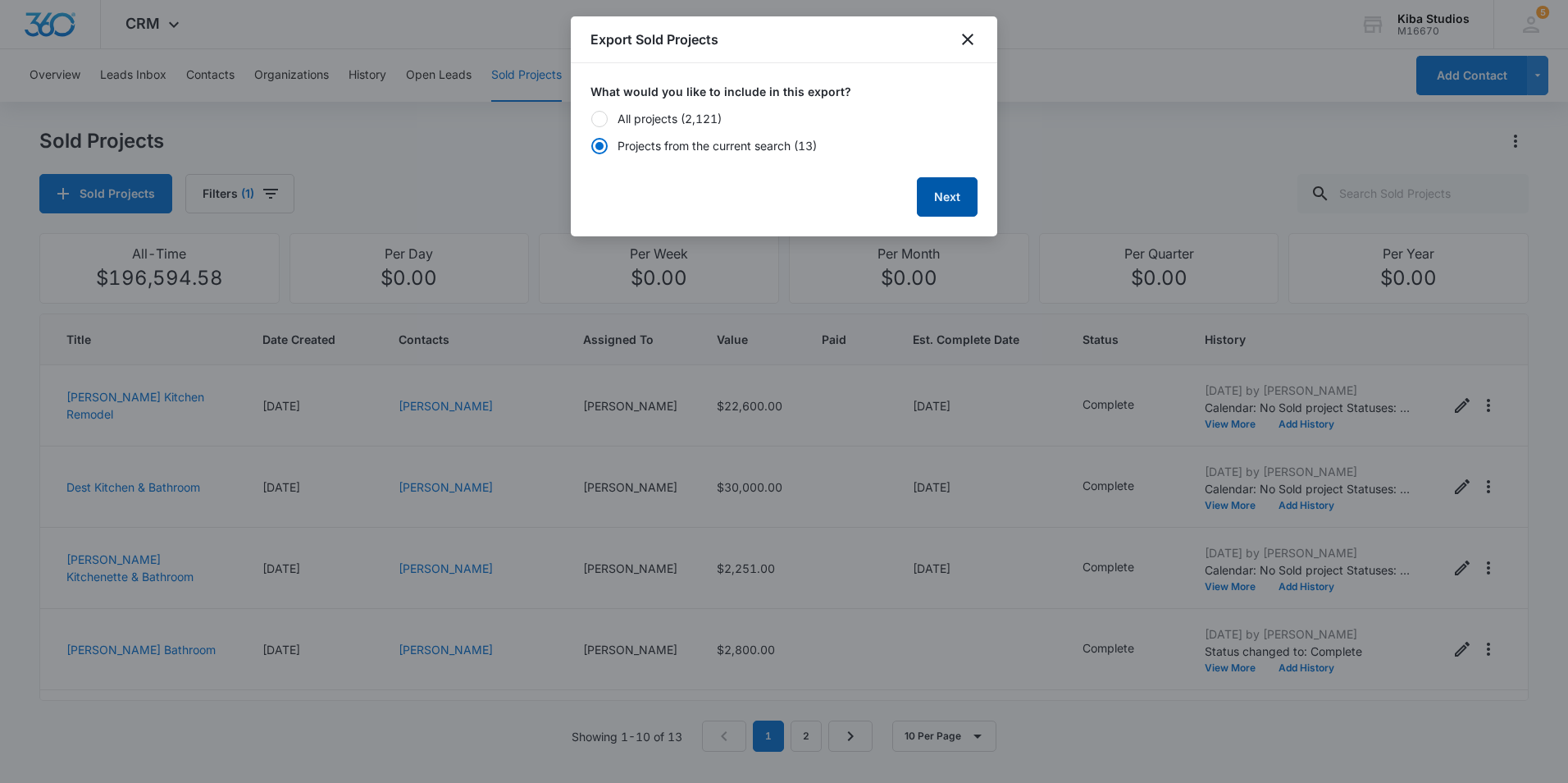
click at [951, 201] on button "Next" at bounding box center [947, 197] width 61 height 39
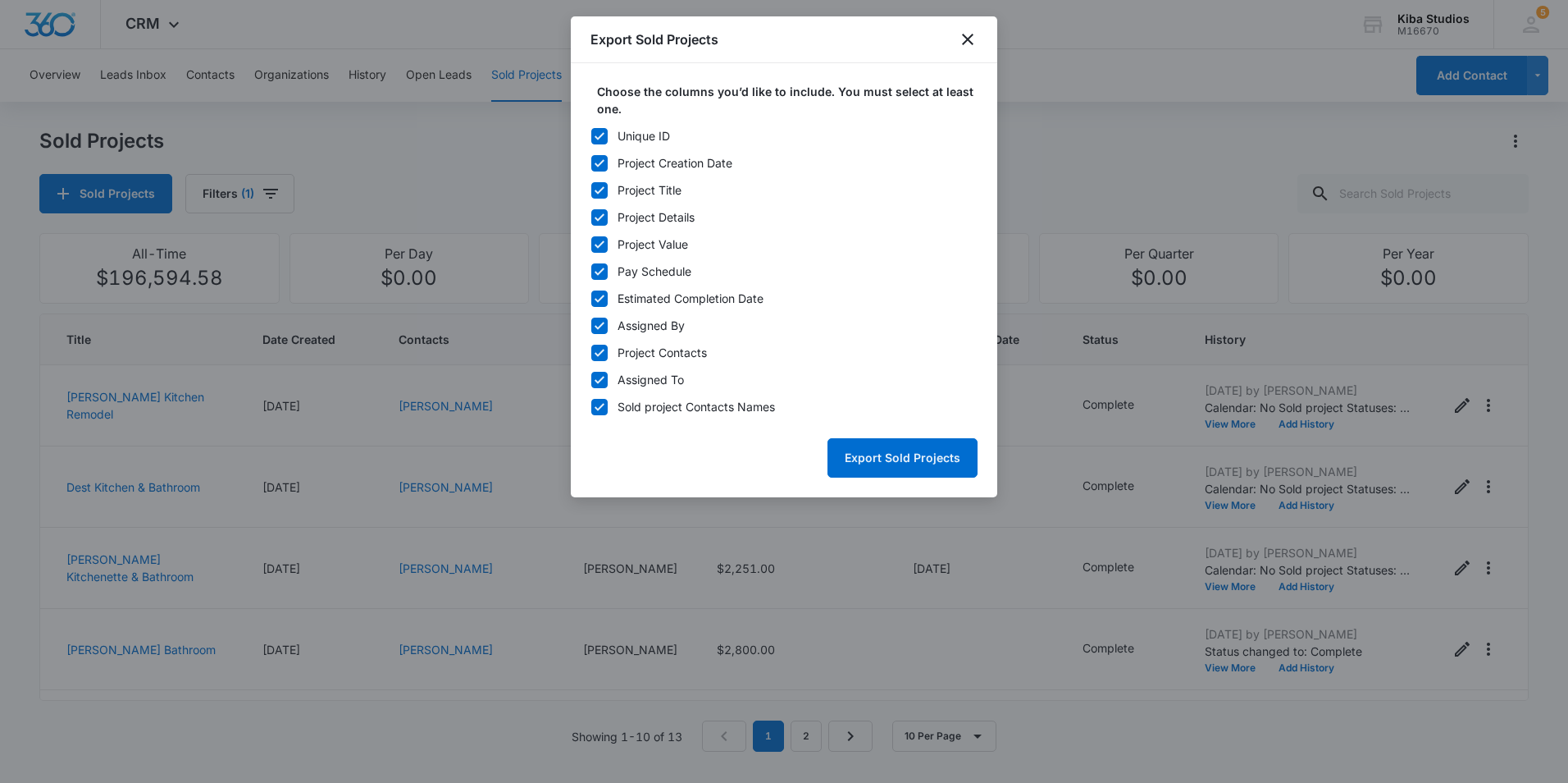
click at [596, 132] on icon at bounding box center [599, 136] width 15 height 15
click at [591, 135] on input "Unique ID" at bounding box center [591, 135] width 1 height 1
checkbox input "false"
click at [605, 321] on icon at bounding box center [599, 325] width 15 height 15
click at [591, 325] on input "Assigned By" at bounding box center [591, 325] width 1 height 1
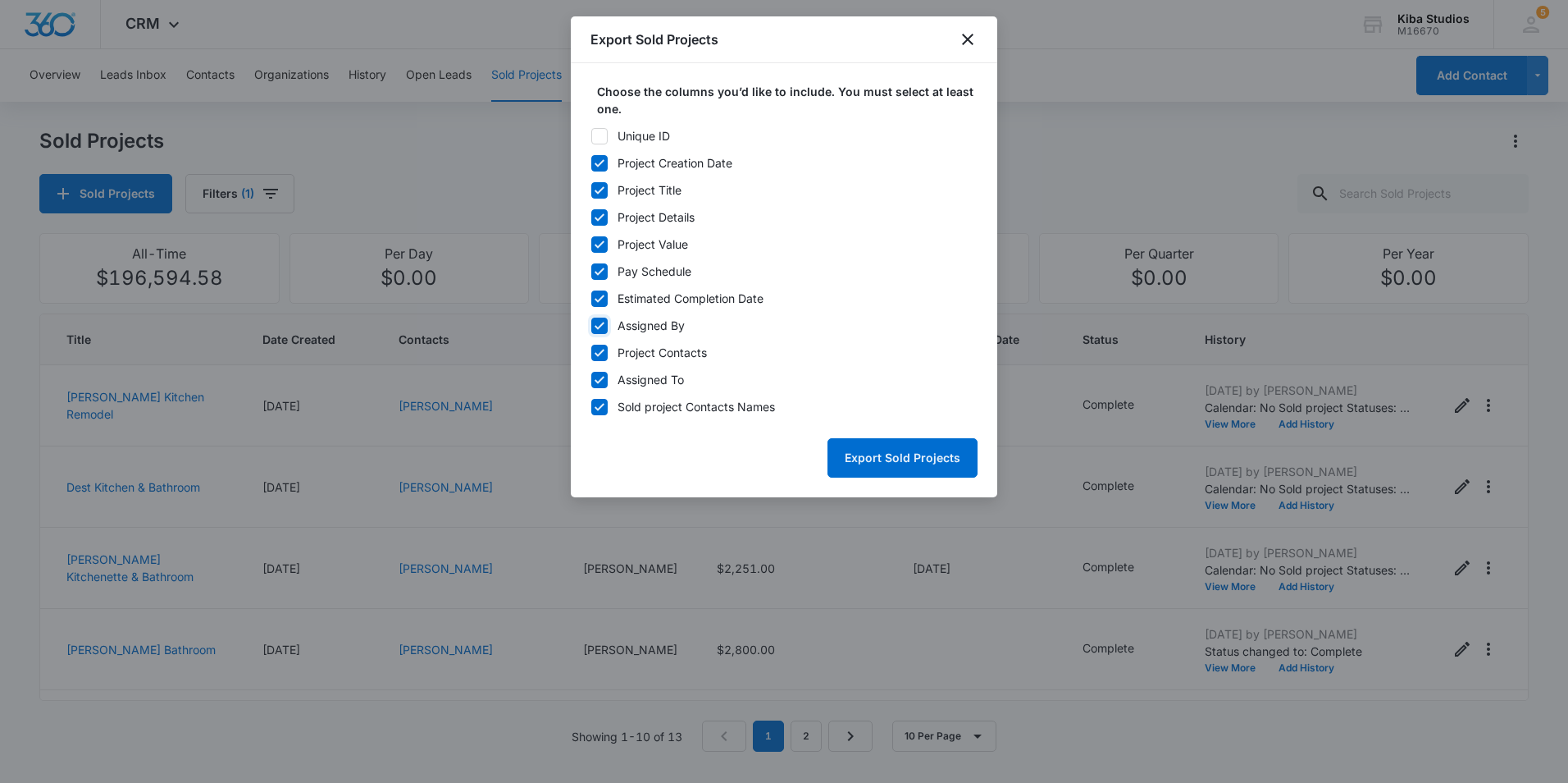
checkbox input "false"
click at [598, 355] on icon at bounding box center [600, 352] width 10 height 7
click at [591, 353] on input "Project Contacts" at bounding box center [591, 352] width 1 height 1
checkbox input "false"
click at [601, 380] on icon at bounding box center [599, 379] width 15 height 15
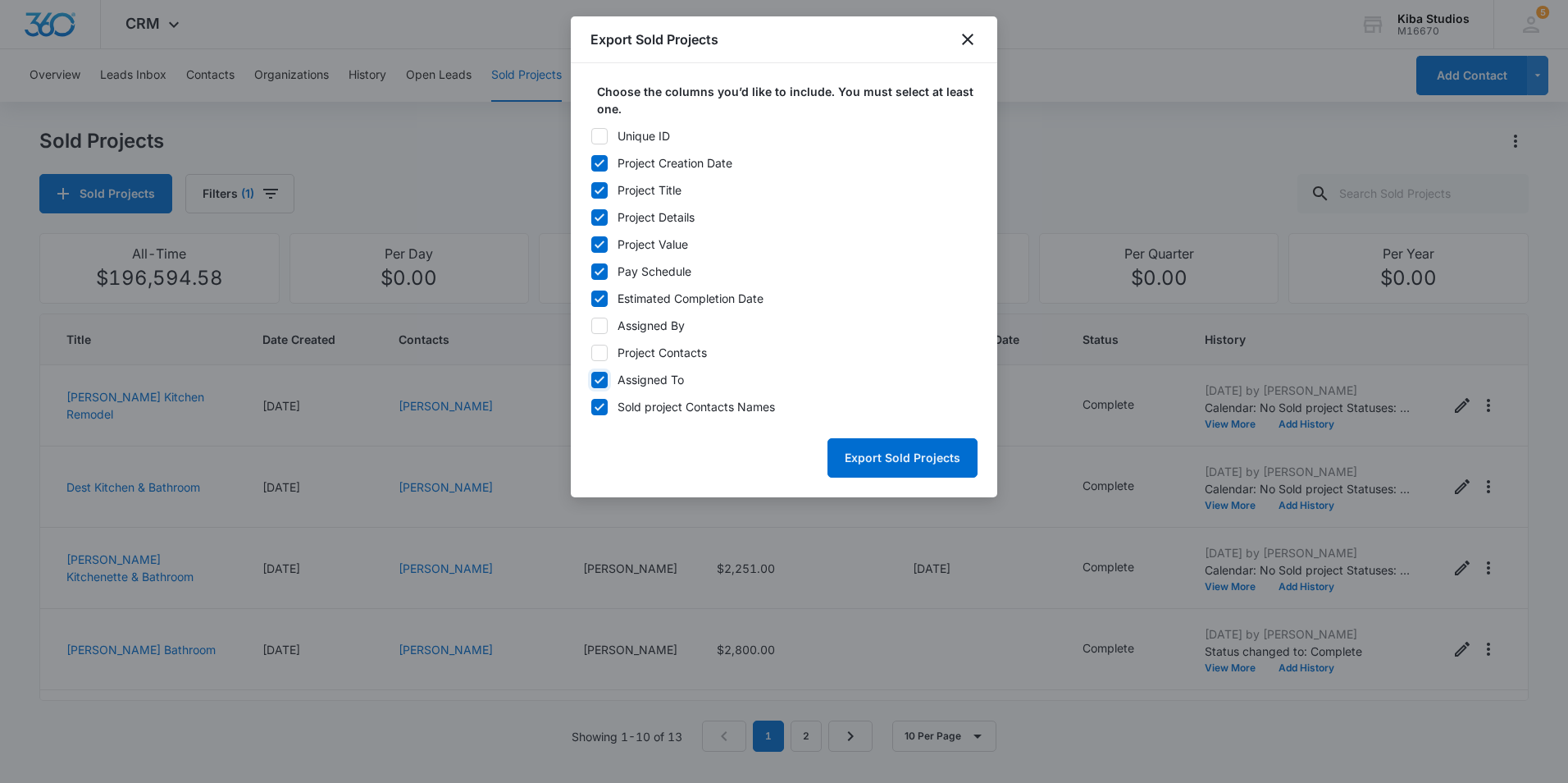
click at [591, 380] on input "Assigned To" at bounding box center [591, 379] width 1 height 1
checkbox input "false"
click at [900, 454] on button "Export Sold Projects" at bounding box center [902, 458] width 150 height 39
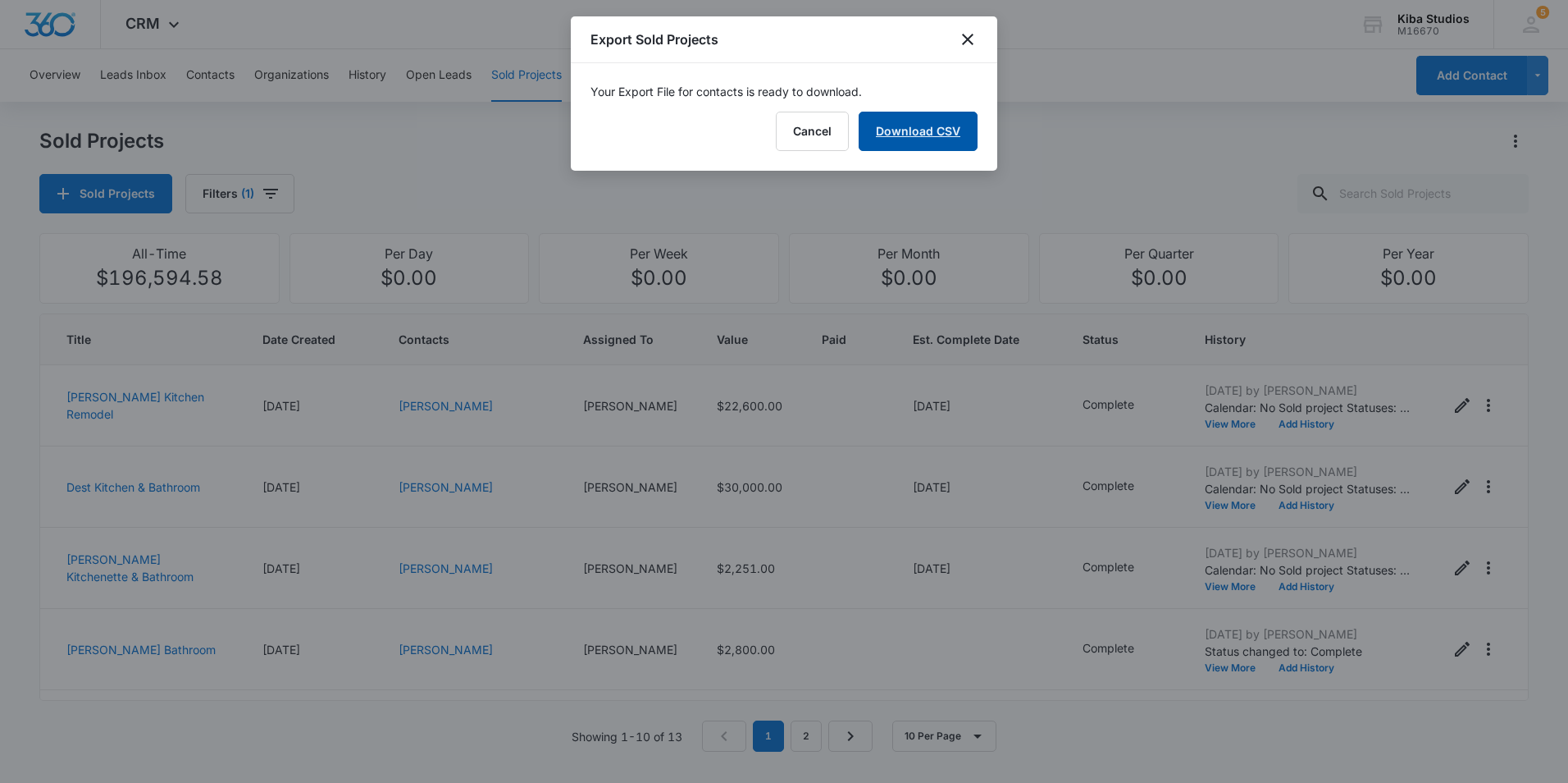
click at [930, 135] on link "Download CSV" at bounding box center [918, 131] width 119 height 39
